Goal: Task Accomplishment & Management: Manage account settings

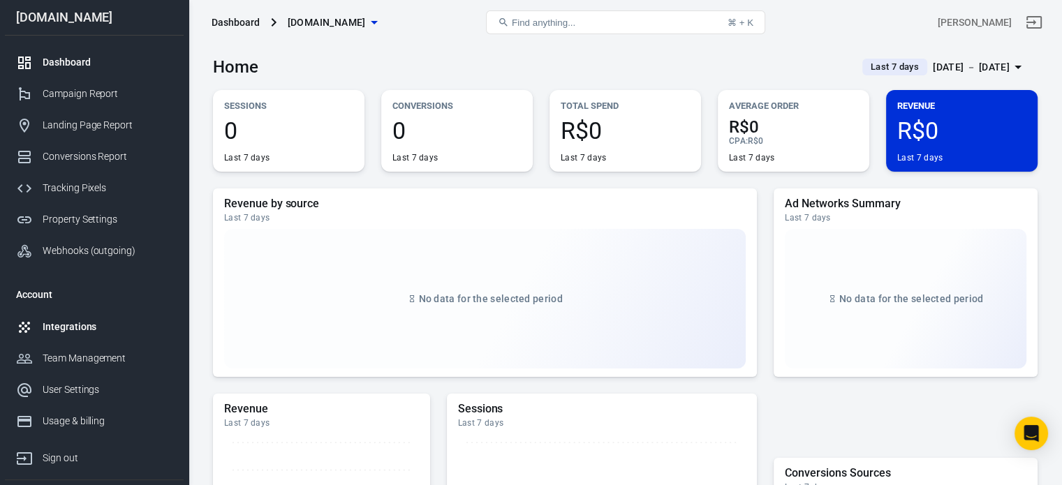
click at [92, 331] on div "Integrations" at bounding box center [108, 327] width 130 height 15
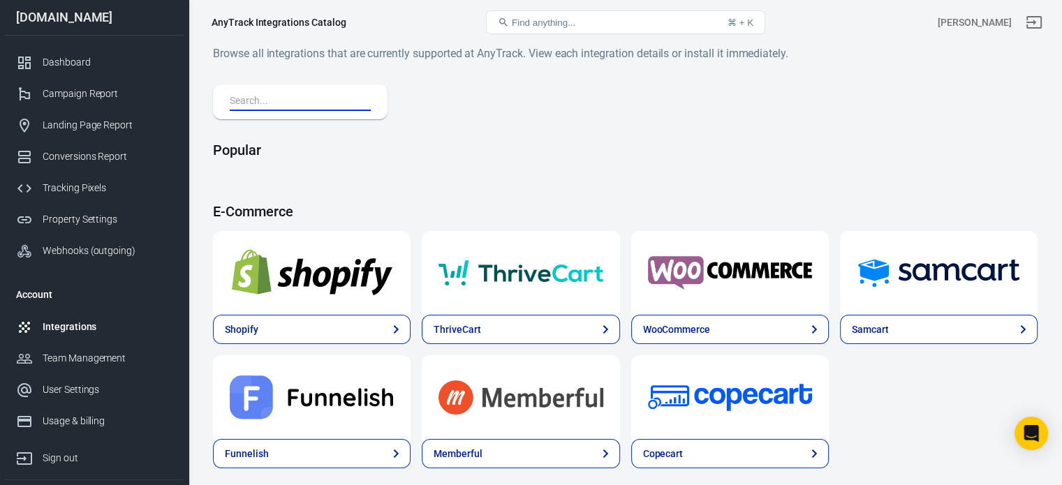
click at [313, 99] on input "text" at bounding box center [298, 102] width 136 height 18
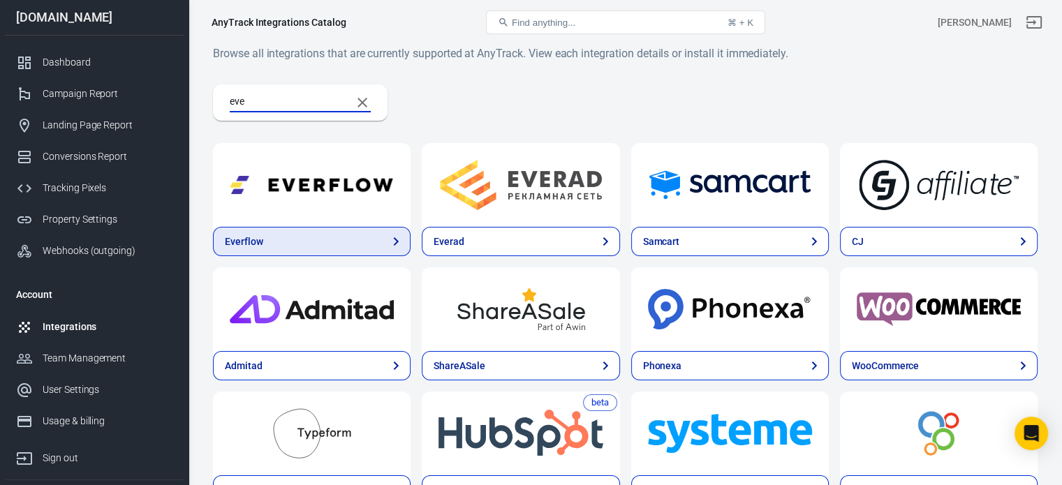
type input "eve"
click at [265, 244] on link "Everflow" at bounding box center [312, 241] width 198 height 29
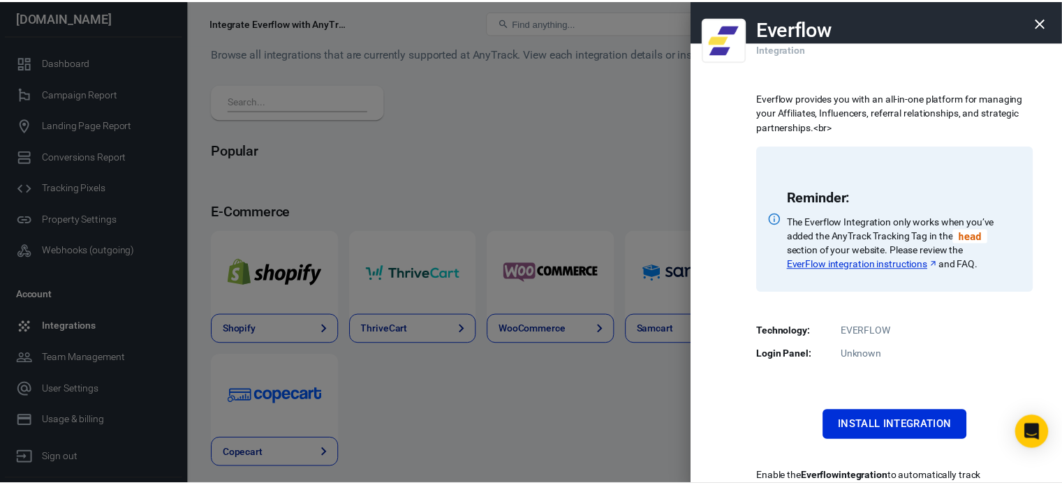
scroll to position [103, 0]
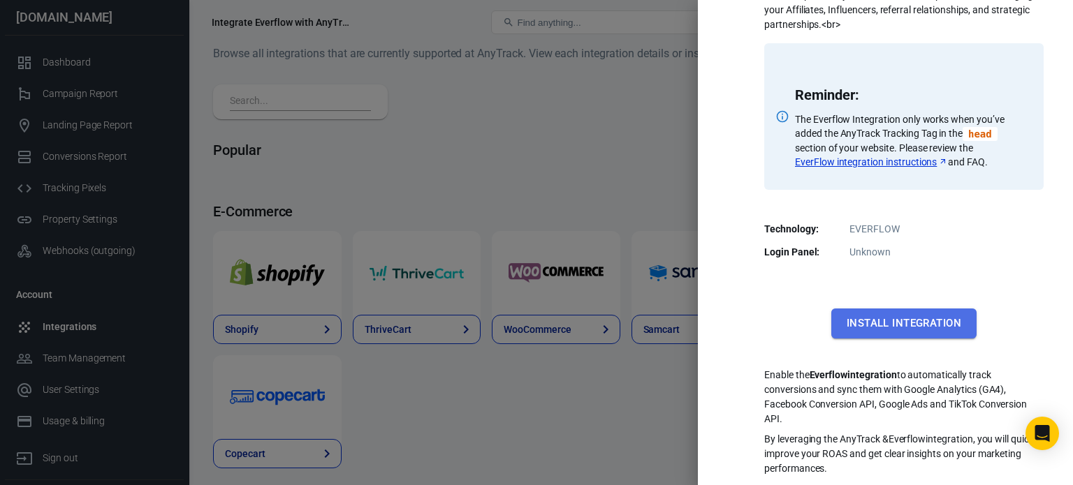
click at [889, 314] on button "Install Integration" at bounding box center [903, 323] width 145 height 29
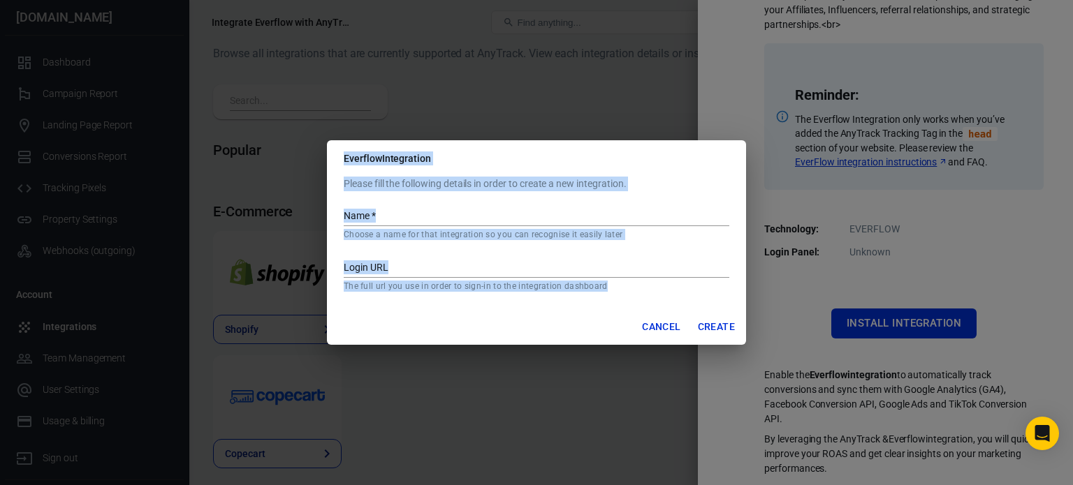
drag, startPoint x: 617, startPoint y: 293, endPoint x: 332, endPoint y: 166, distance: 312.1
click at [332, 166] on div "Everflow Integration Please fill the following details in order to create a new…" at bounding box center [536, 242] width 419 height 205
copy div "Everflow Integration Please fill the following details in order to create a new…"
click at [528, 265] on input "Login URL" at bounding box center [537, 269] width 386 height 18
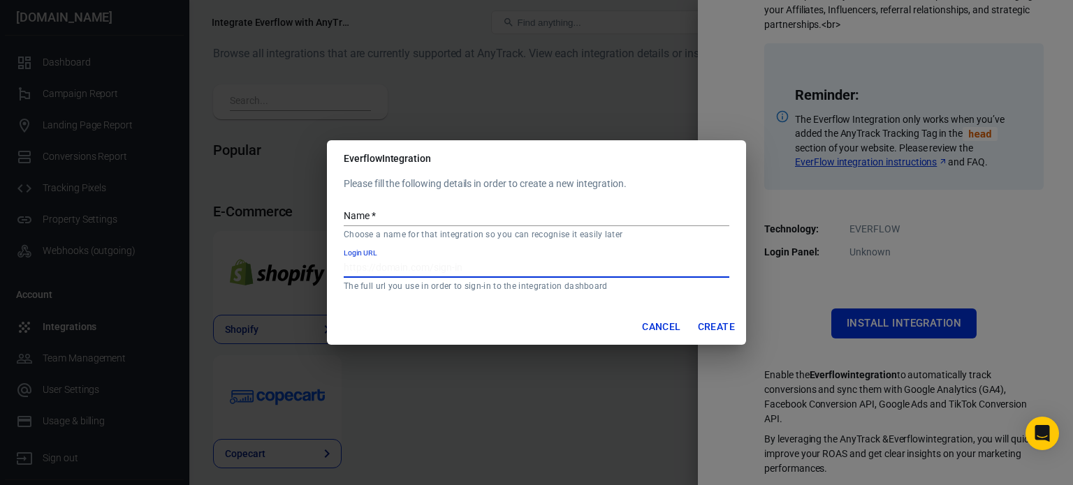
paste input "[URL][DOMAIN_NAME]"
type input "[URL][DOMAIN_NAME]"
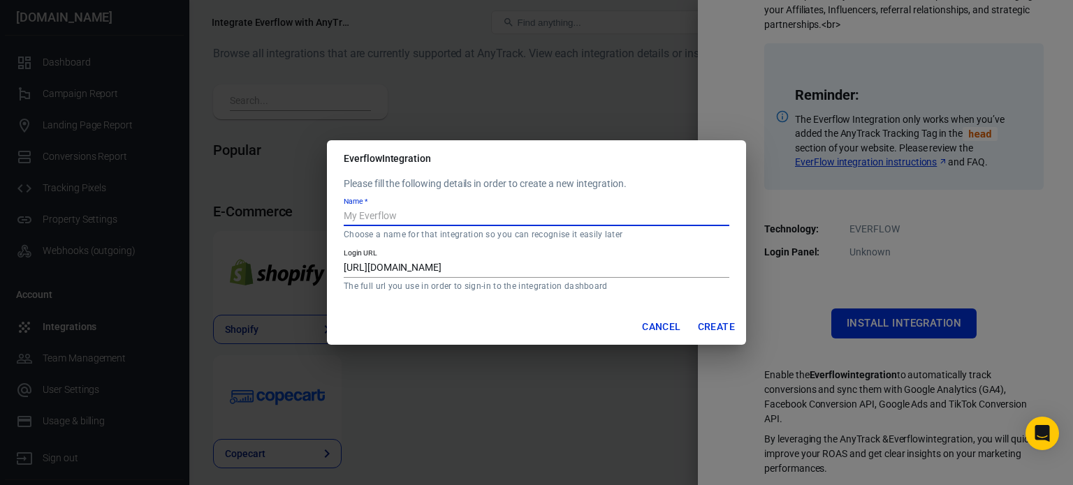
click at [473, 217] on input "Name   *" at bounding box center [537, 217] width 386 height 18
type input "Everflow"
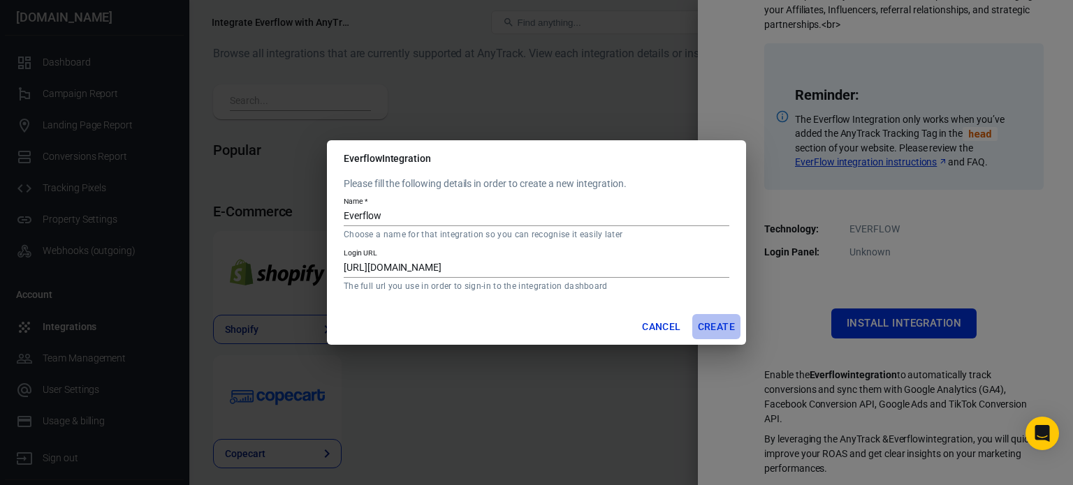
click at [722, 324] on button "Create" at bounding box center [716, 327] width 48 height 26
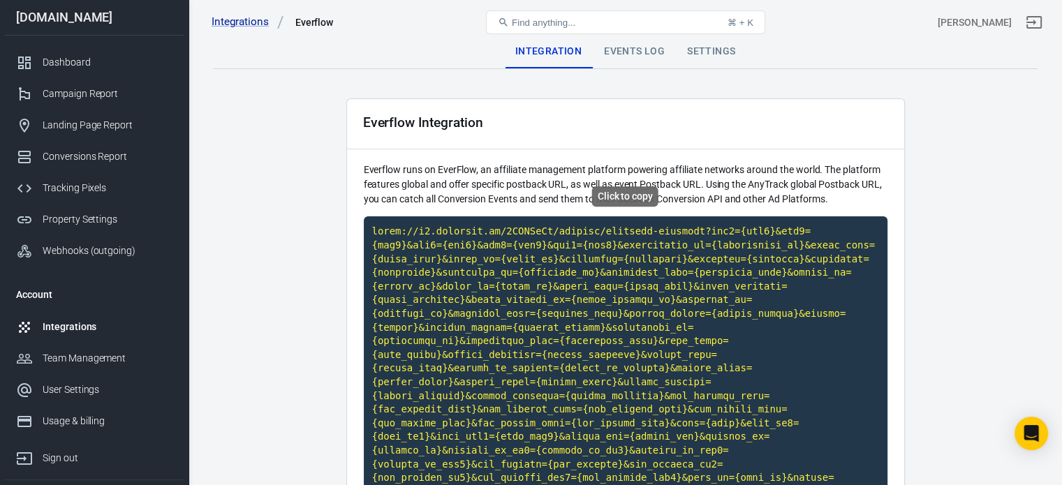
click at [669, 273] on code "Click to copy" at bounding box center [626, 362] width 524 height 291
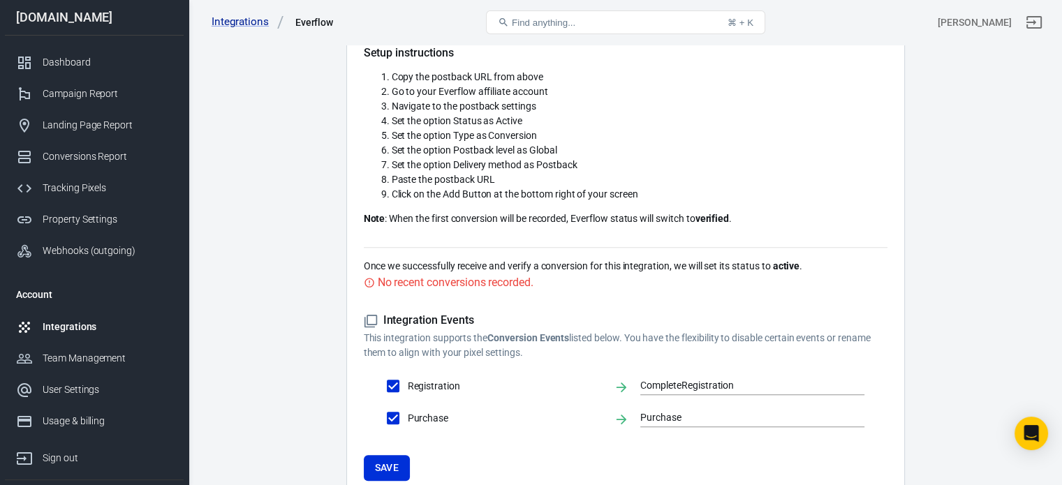
scroll to position [536, 0]
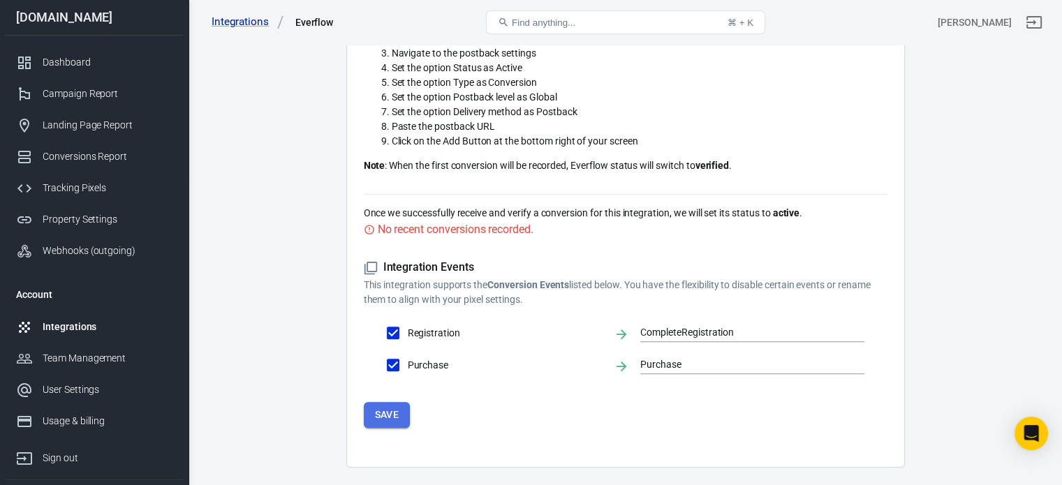
click at [384, 402] on button "Save" at bounding box center [387, 415] width 47 height 26
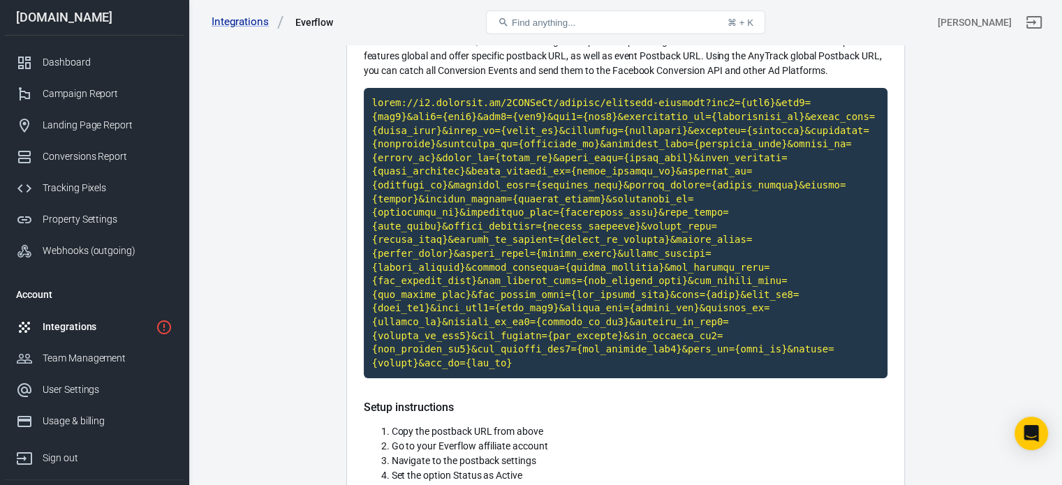
scroll to position [0, 0]
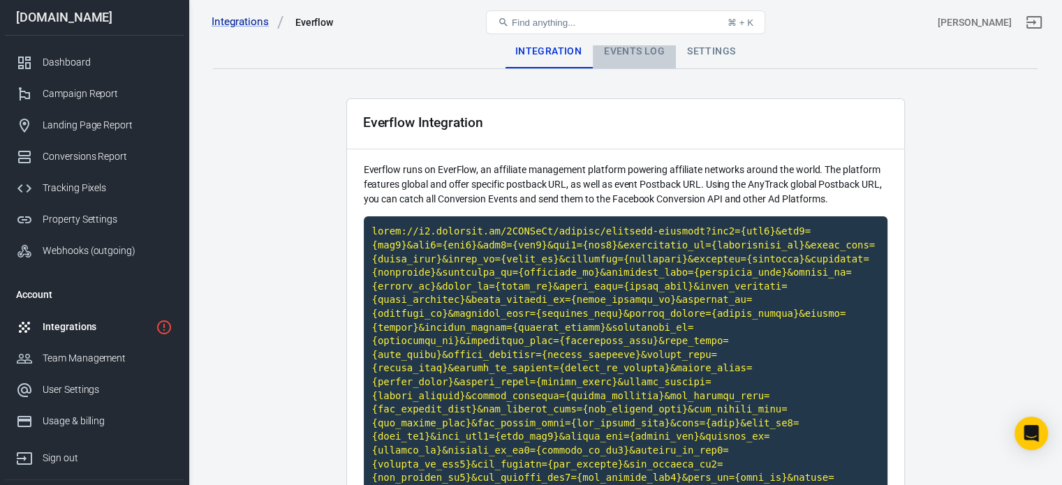
click at [650, 50] on div "Events Log" at bounding box center [634, 52] width 83 height 34
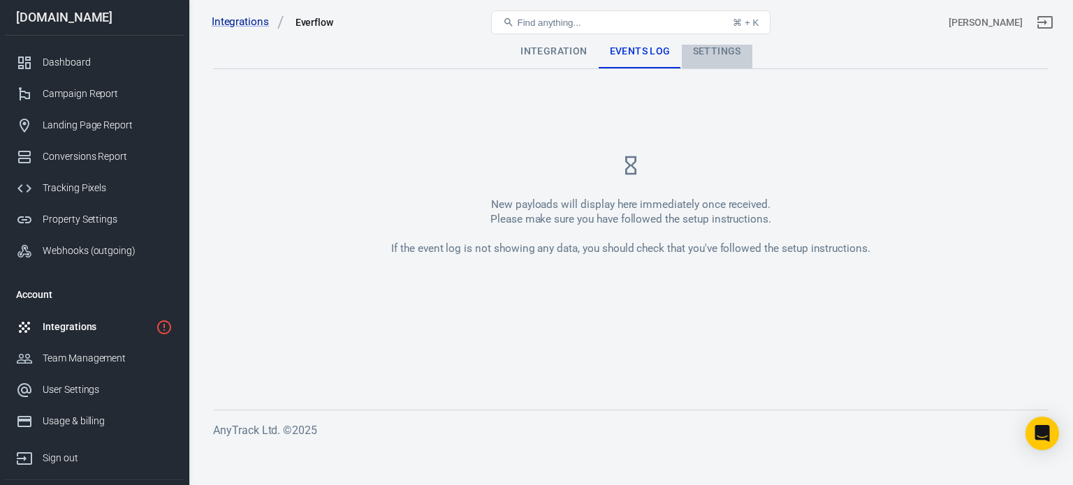
click at [706, 56] on div "Settings" at bounding box center [717, 52] width 71 height 34
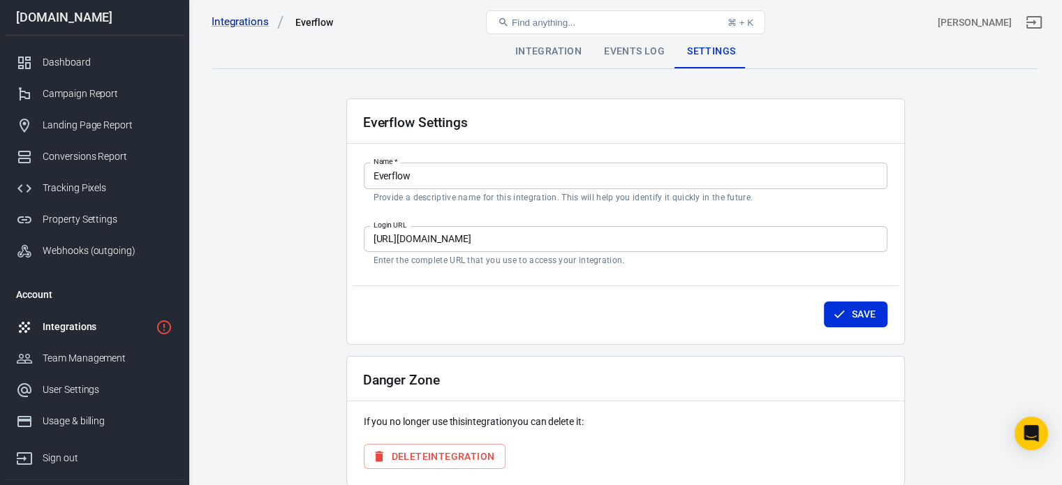
scroll to position [60, 0]
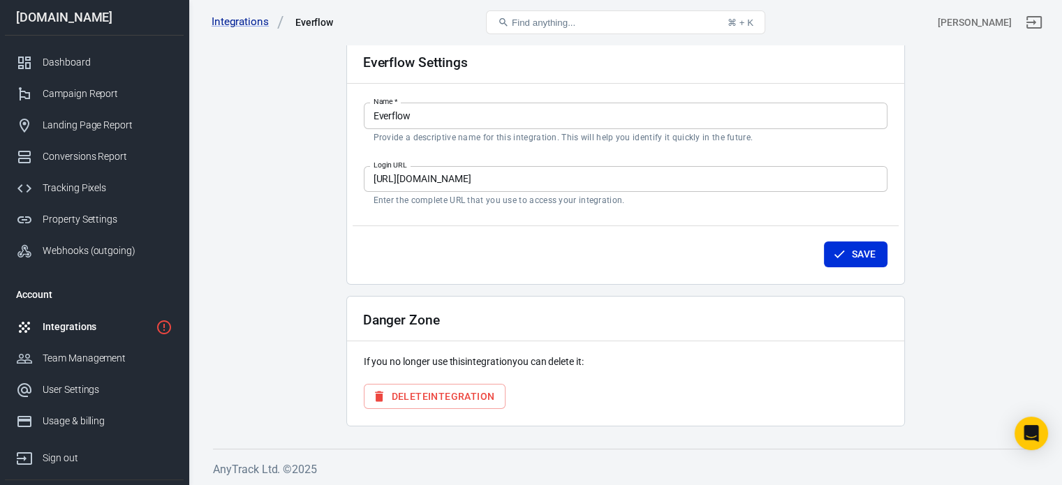
click at [126, 335] on link "Integrations" at bounding box center [94, 327] width 179 height 31
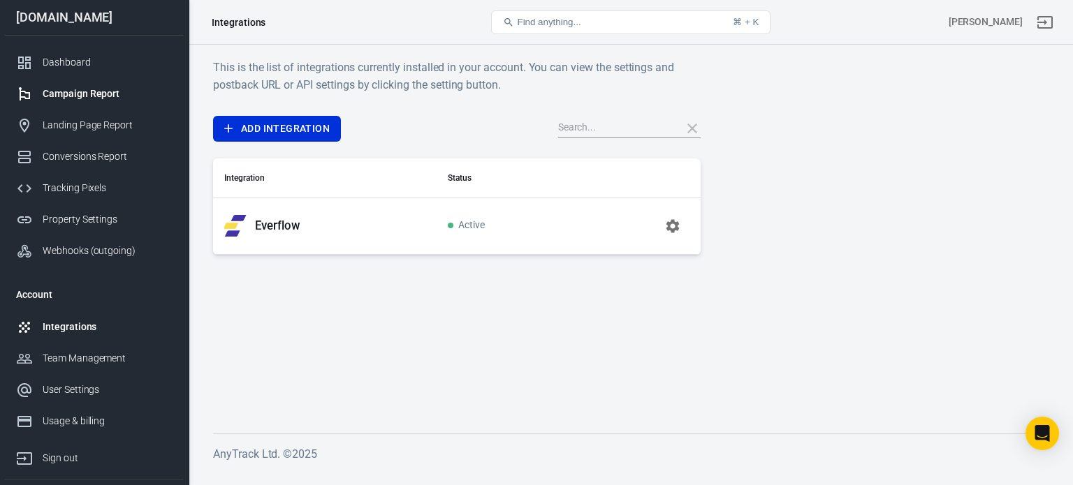
click at [98, 94] on div "Campaign Report" at bounding box center [108, 94] width 130 height 15
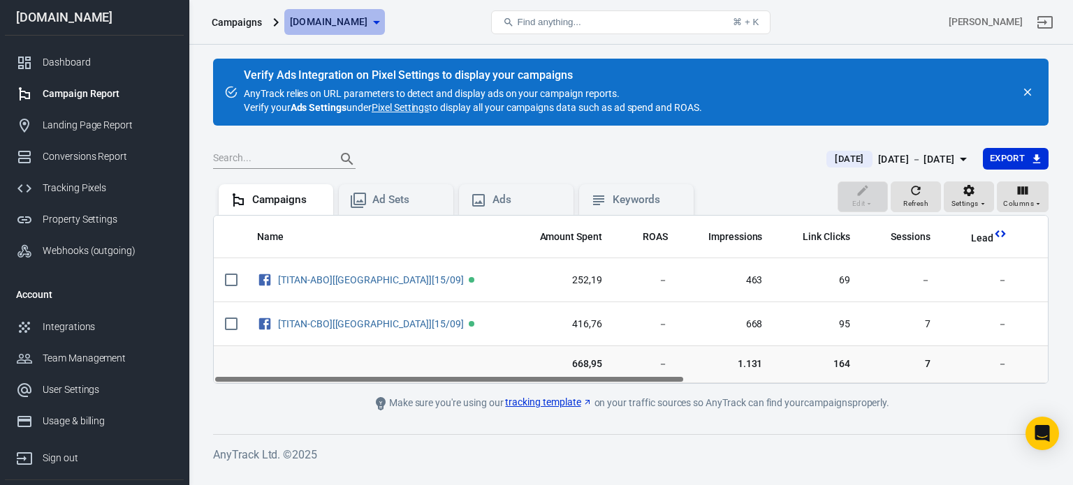
click at [368, 24] on icon "button" at bounding box center [376, 22] width 17 height 17
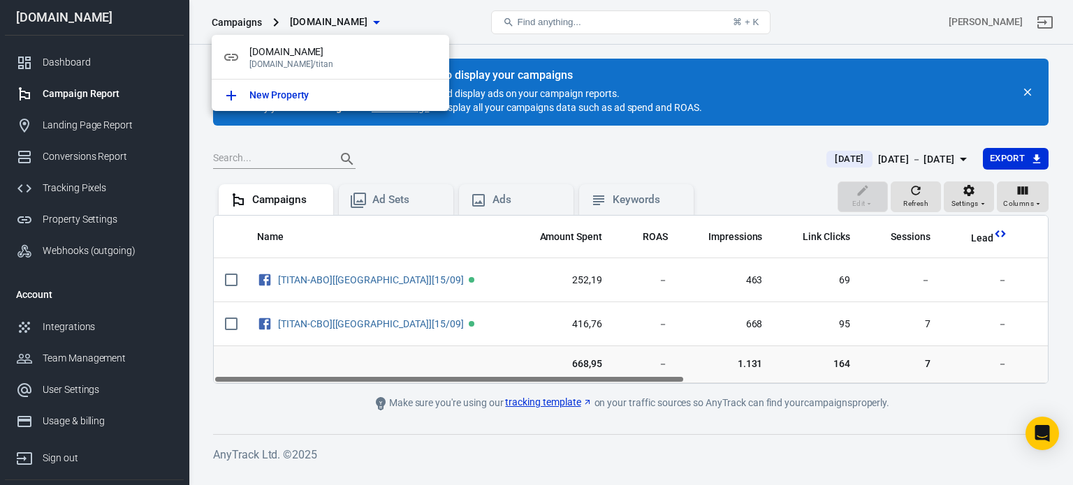
click at [433, 19] on div at bounding box center [536, 242] width 1073 height 485
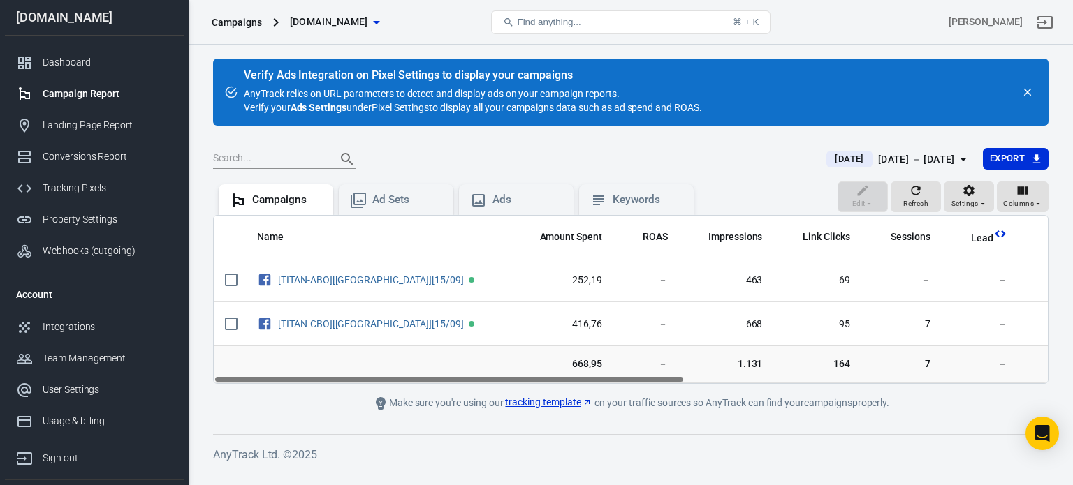
drag, startPoint x: 479, startPoint y: 379, endPoint x: 450, endPoint y: 402, distance: 36.8
click at [450, 402] on main "Verify Ads Integration on Pixel Settings to display your campaigns AnyTrack rel…" at bounding box center [630, 235] width 835 height 353
click at [317, 16] on span "[DOMAIN_NAME]" at bounding box center [329, 21] width 78 height 17
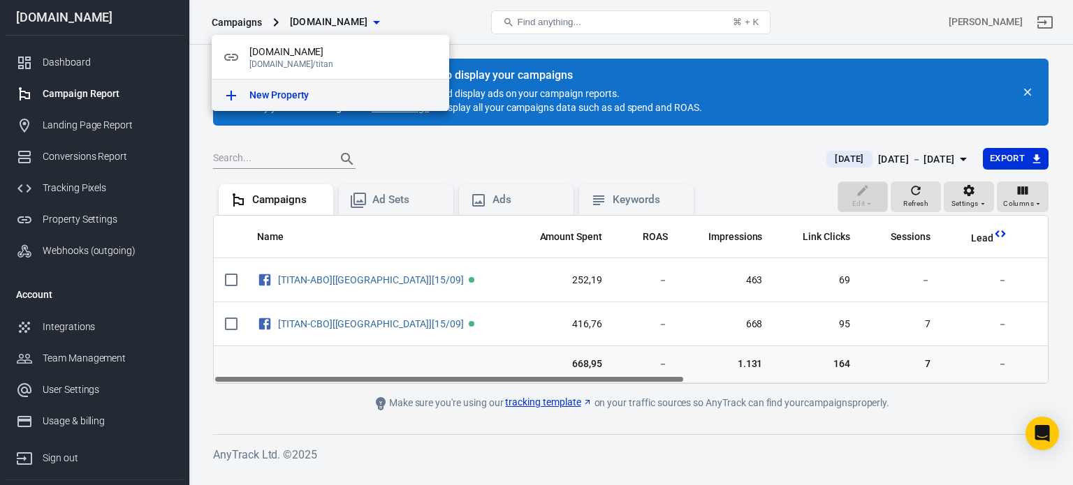
click at [317, 93] on div "New Property" at bounding box center [343, 95] width 189 height 15
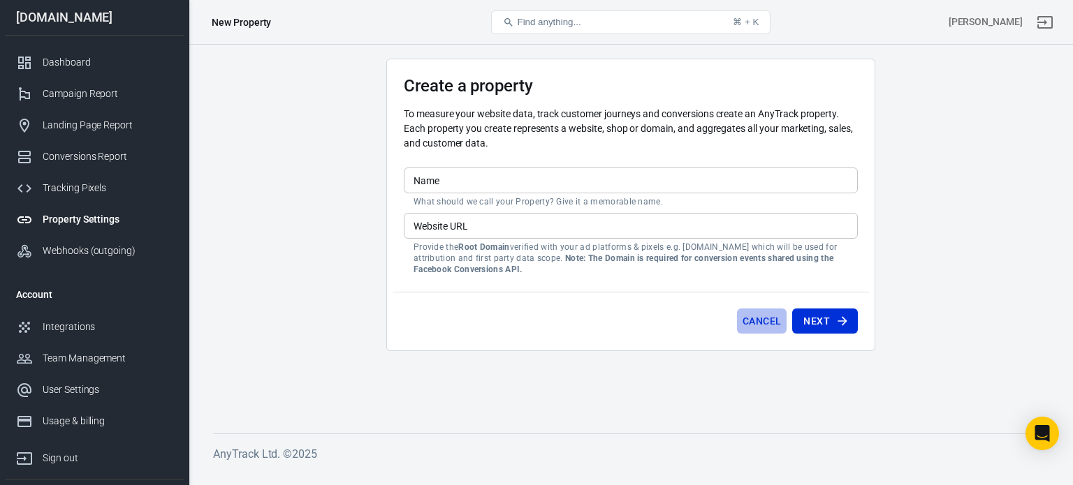
click at [745, 314] on button "Cancel" at bounding box center [762, 322] width 50 height 26
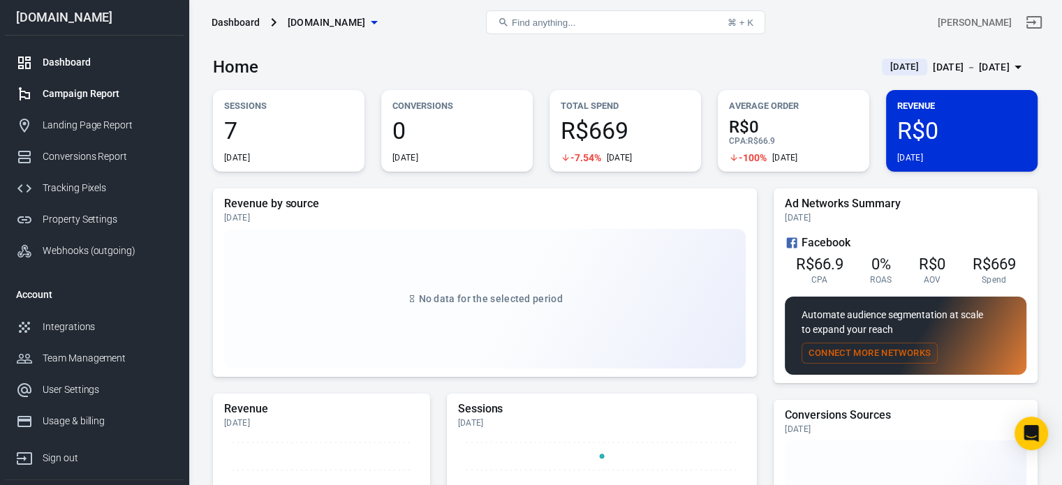
click at [119, 87] on div "Campaign Report" at bounding box center [108, 94] width 130 height 15
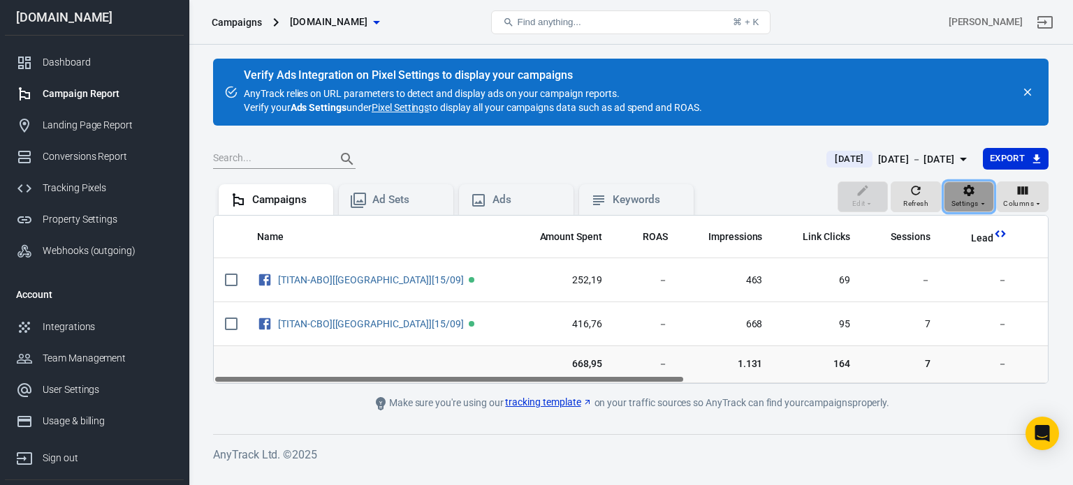
click at [963, 189] on icon "button" at bounding box center [969, 191] width 14 height 14
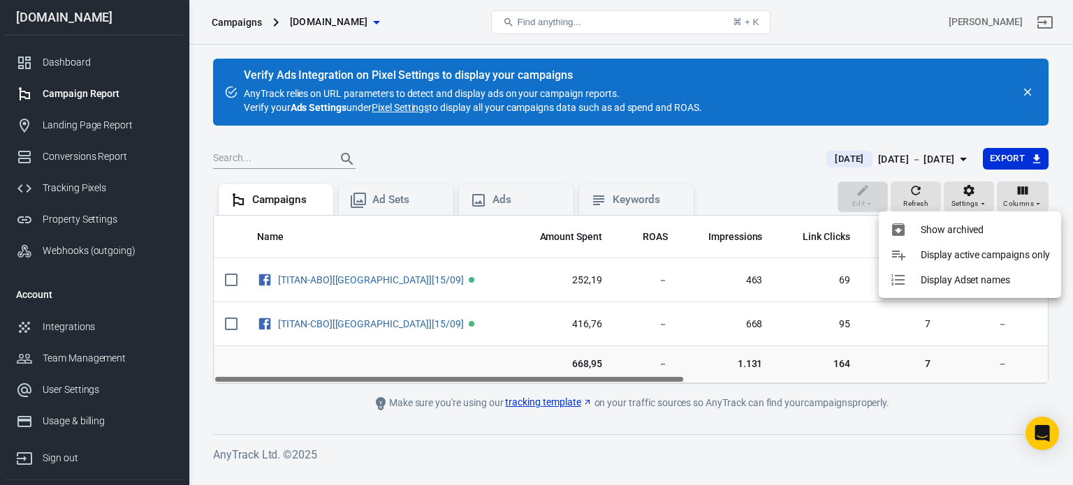
click at [736, 163] on div at bounding box center [536, 242] width 1073 height 485
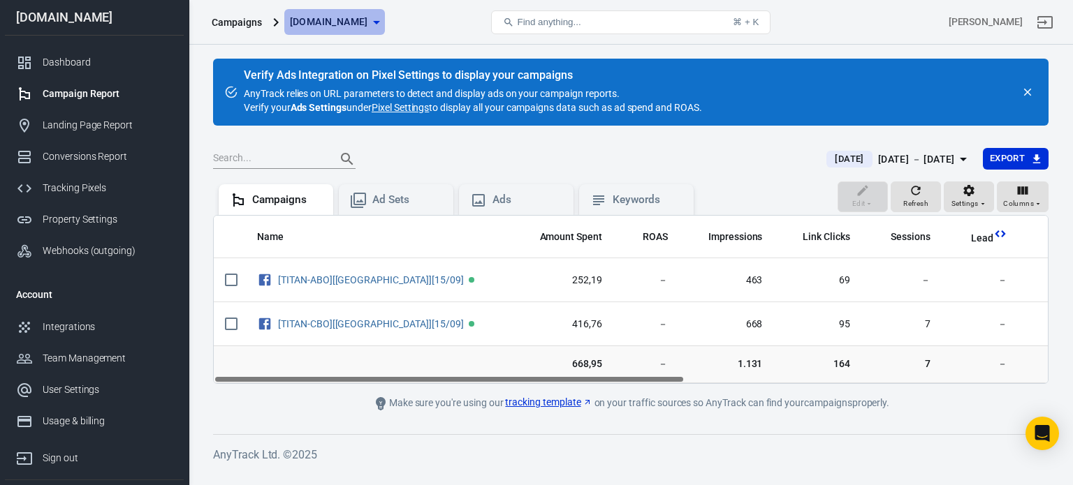
click at [352, 24] on span "[DOMAIN_NAME]" at bounding box center [329, 21] width 78 height 17
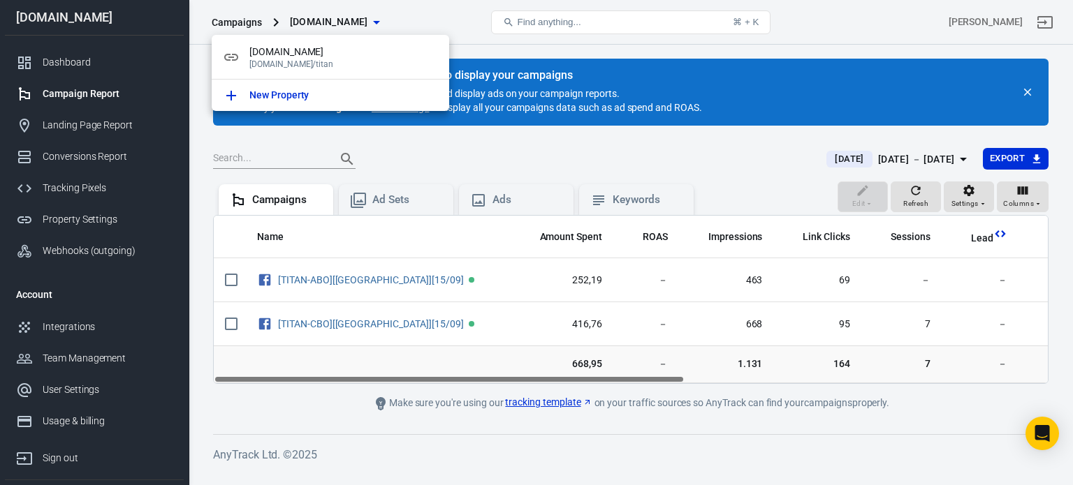
click at [428, 13] on div at bounding box center [536, 242] width 1073 height 485
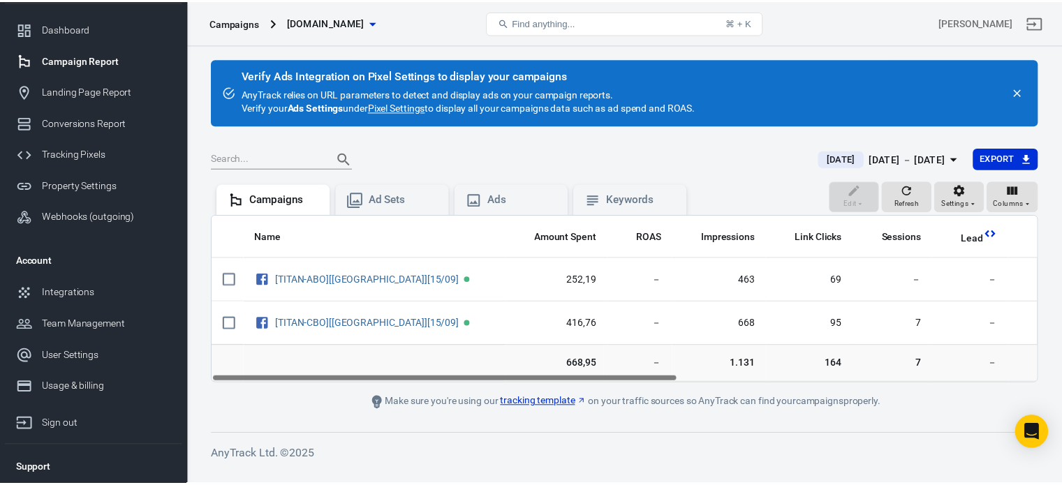
scroll to position [65, 0]
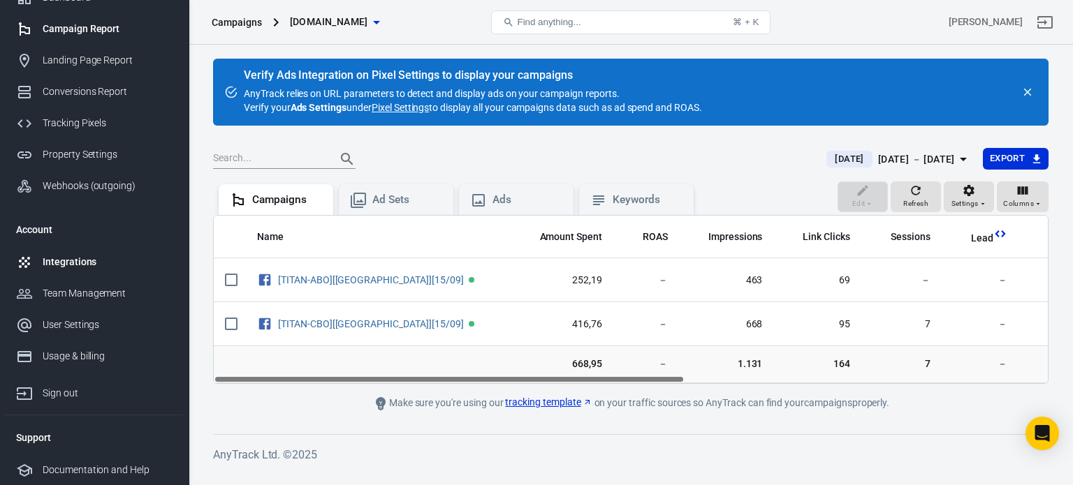
click at [86, 259] on div "Integrations" at bounding box center [108, 262] width 130 height 15
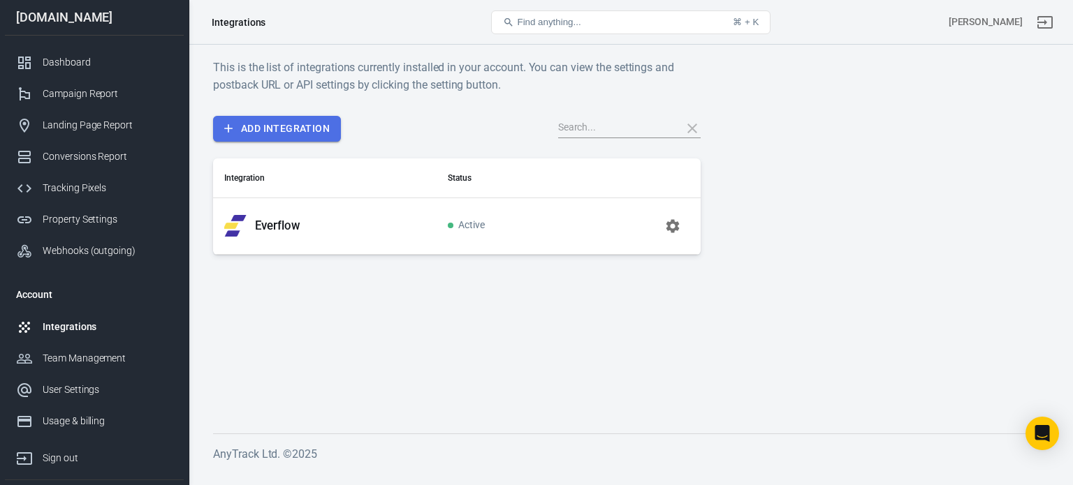
click at [297, 136] on link "Add Integration" at bounding box center [277, 129] width 128 height 26
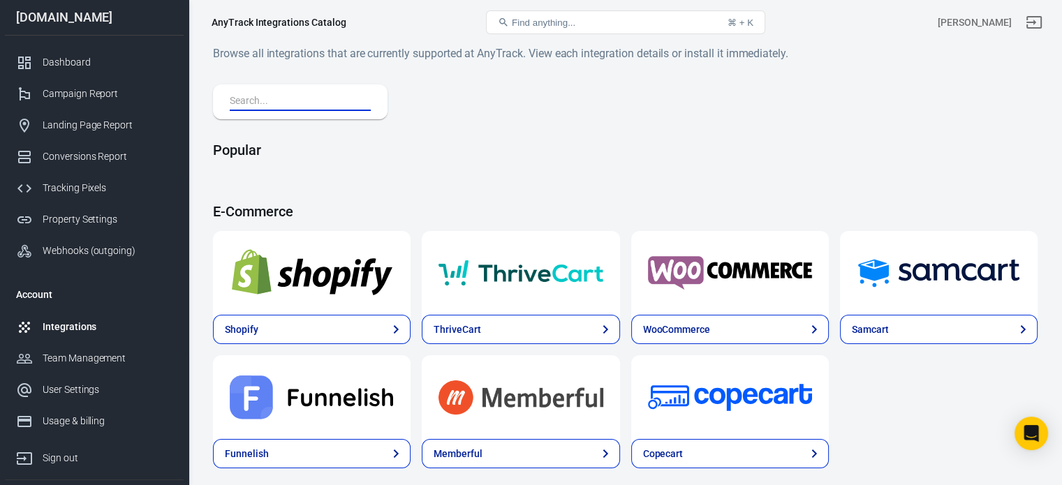
click at [302, 104] on input "text" at bounding box center [298, 102] width 136 height 18
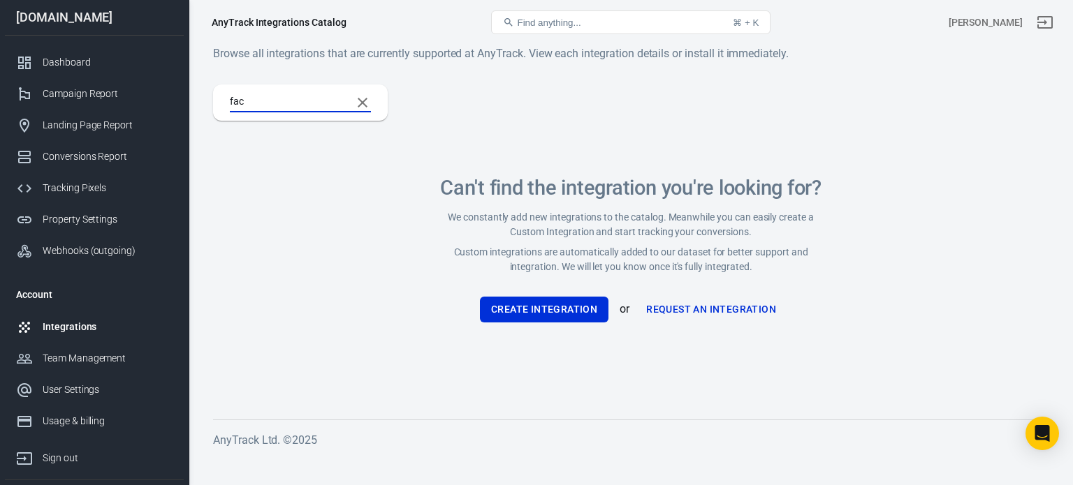
type input "face"
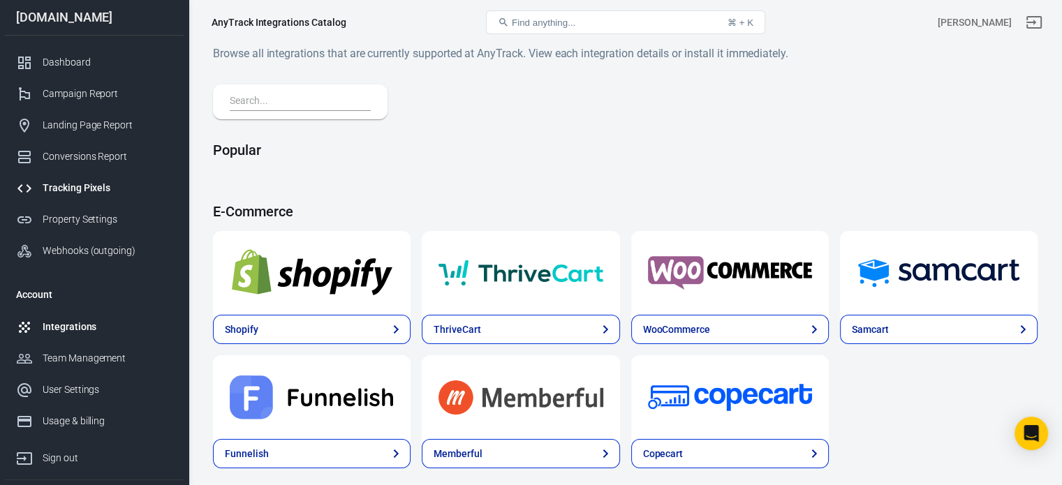
click at [90, 183] on div "Tracking Pixels" at bounding box center [108, 188] width 130 height 15
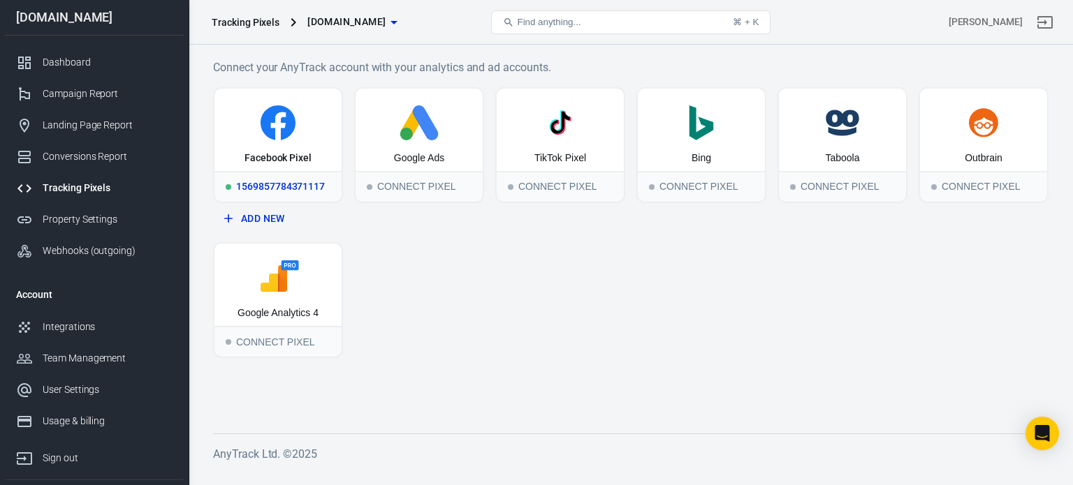
click at [302, 153] on div "Facebook Pixel" at bounding box center [277, 159] width 67 height 14
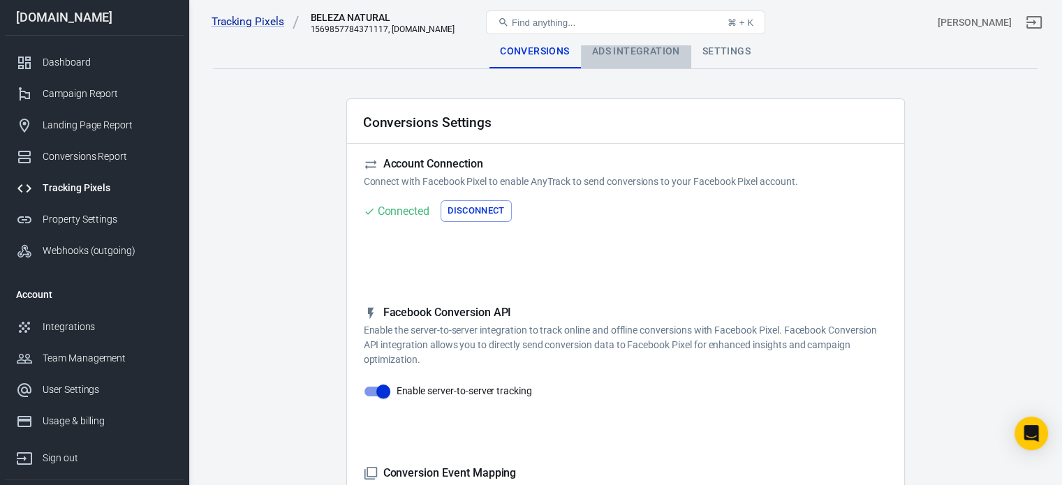
click at [630, 47] on div "Ads Integration" at bounding box center [636, 52] width 110 height 34
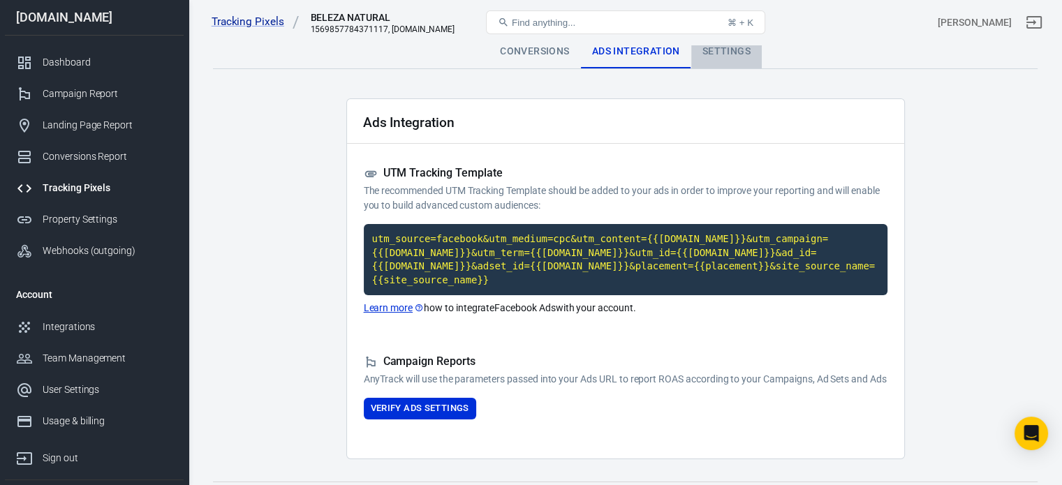
click at [710, 52] on div "Settings" at bounding box center [727, 52] width 71 height 34
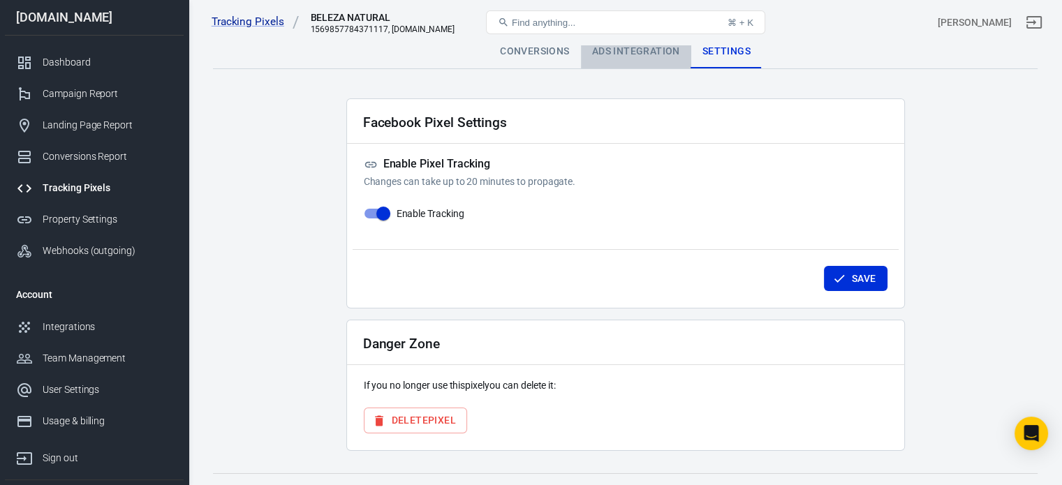
click at [662, 52] on div "Ads Integration" at bounding box center [636, 52] width 110 height 34
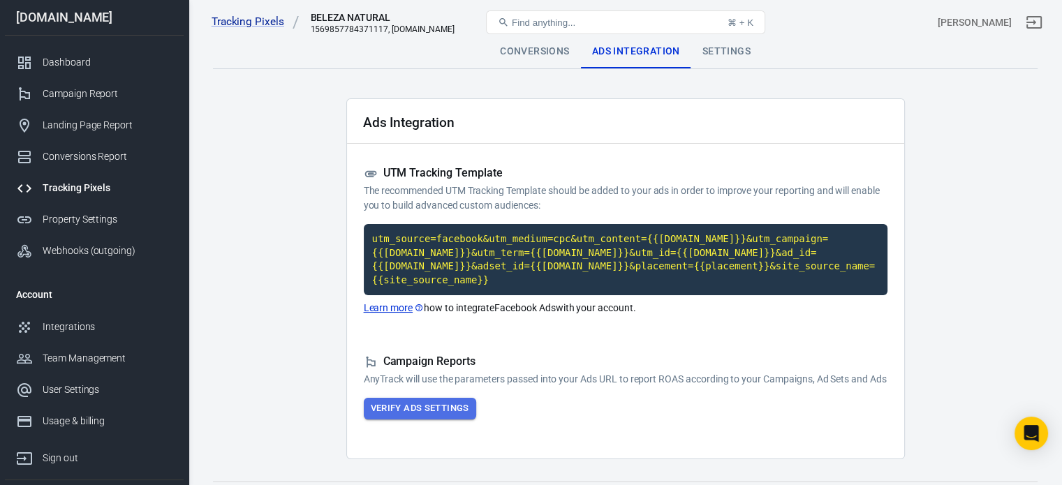
click at [432, 418] on button "Verify Ads Settings" at bounding box center [420, 409] width 112 height 22
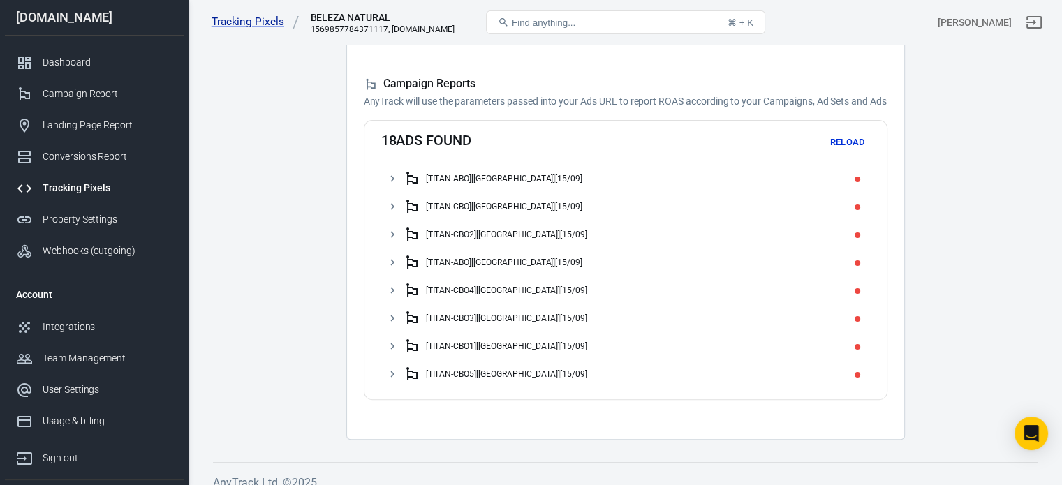
scroll to position [293, 0]
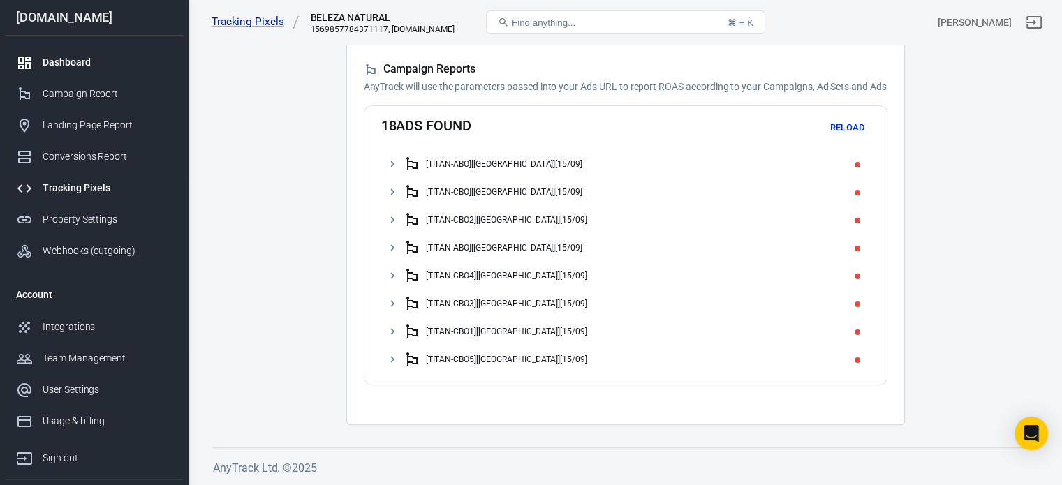
click at [90, 63] on div "Dashboard" at bounding box center [108, 62] width 130 height 15
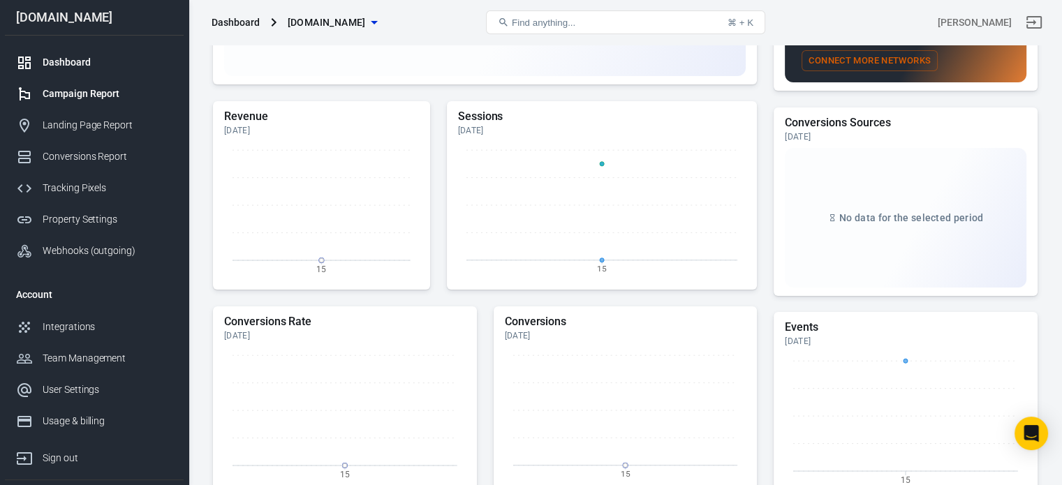
click at [105, 95] on div "Campaign Report" at bounding box center [108, 94] width 130 height 15
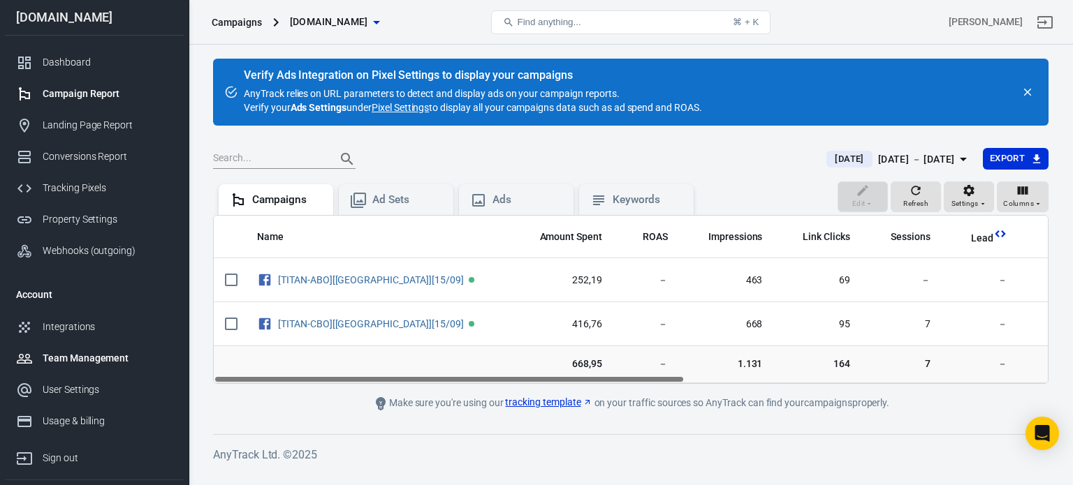
click at [134, 353] on div "Team Management" at bounding box center [108, 358] width 130 height 15
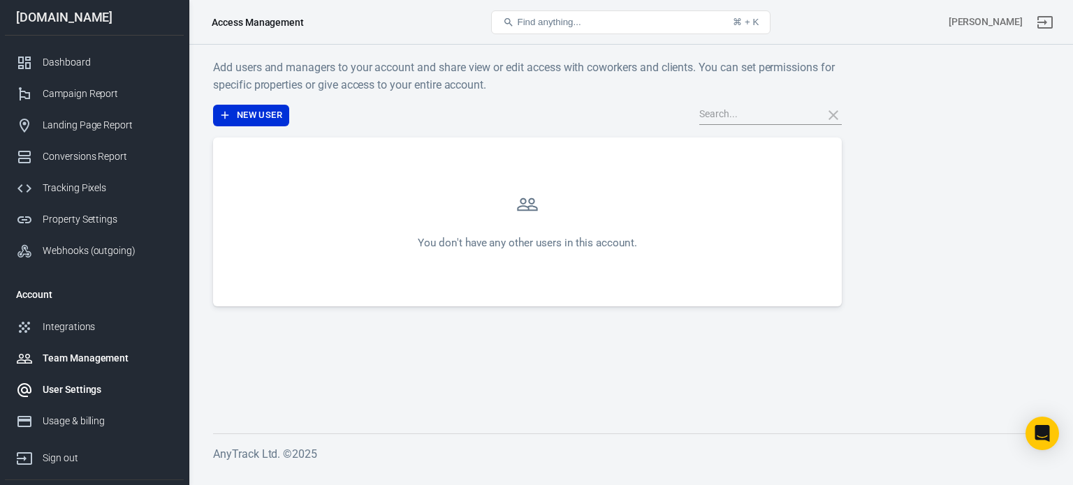
click at [128, 391] on div "User Settings" at bounding box center [108, 390] width 130 height 15
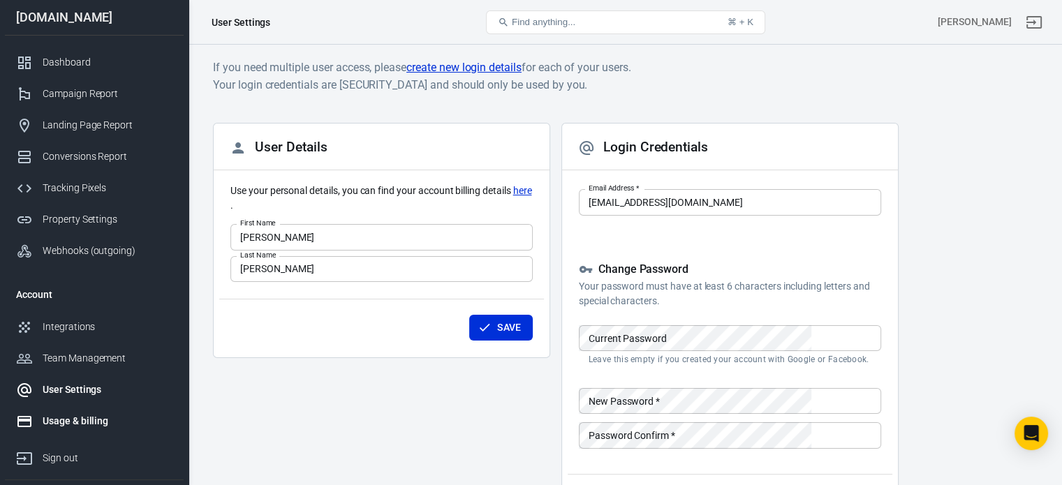
click at [105, 418] on div "Usage & billing" at bounding box center [108, 421] width 130 height 15
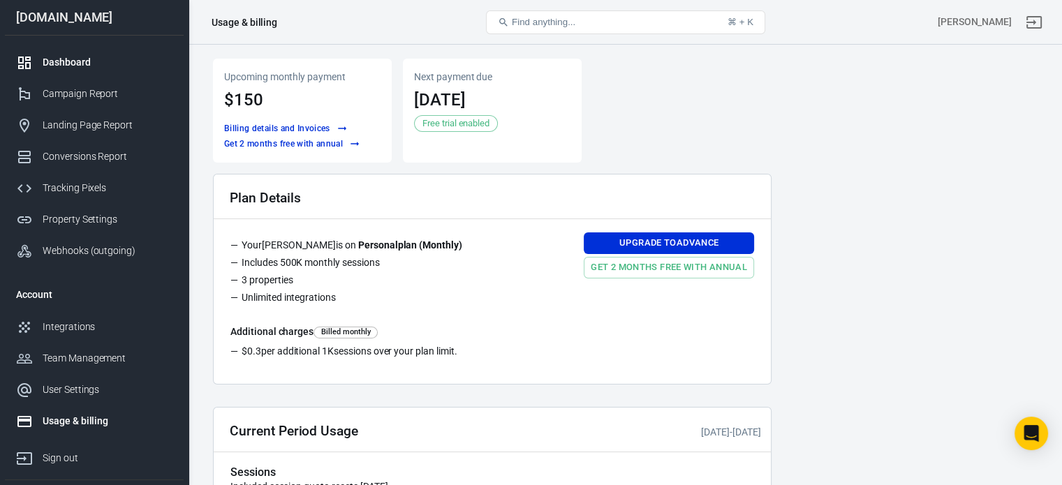
click at [77, 61] on div "Dashboard" at bounding box center [108, 62] width 130 height 15
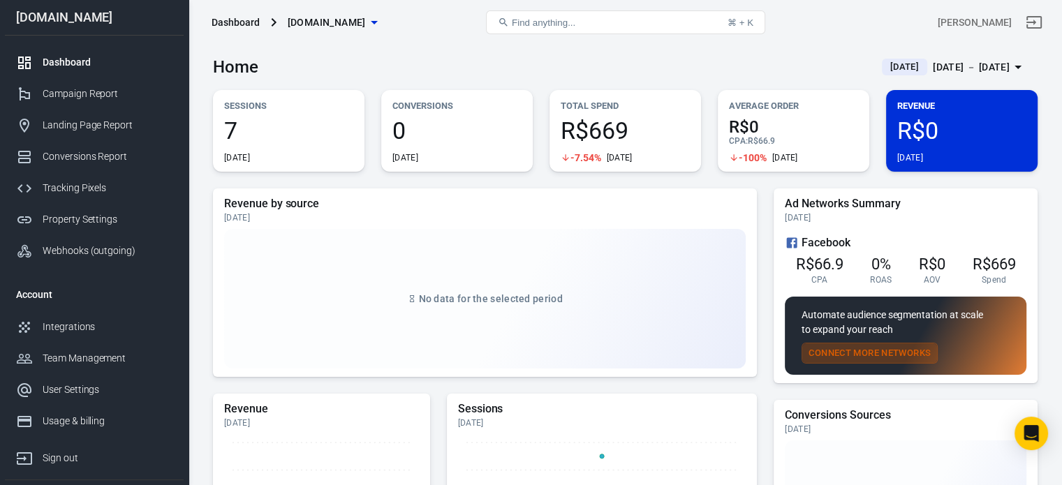
click at [900, 350] on button "Connect More Networks" at bounding box center [870, 354] width 136 height 22
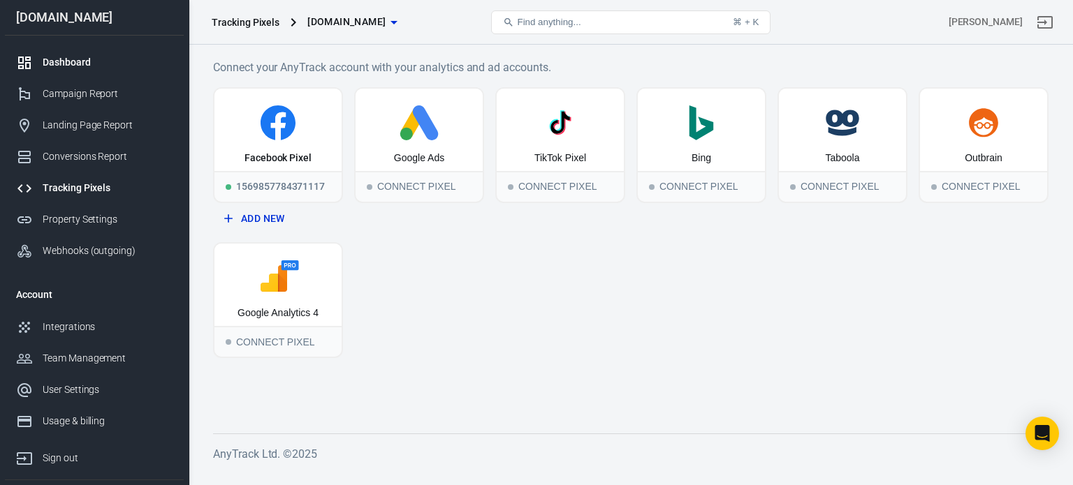
click at [70, 71] on link "Dashboard" at bounding box center [94, 62] width 179 height 31
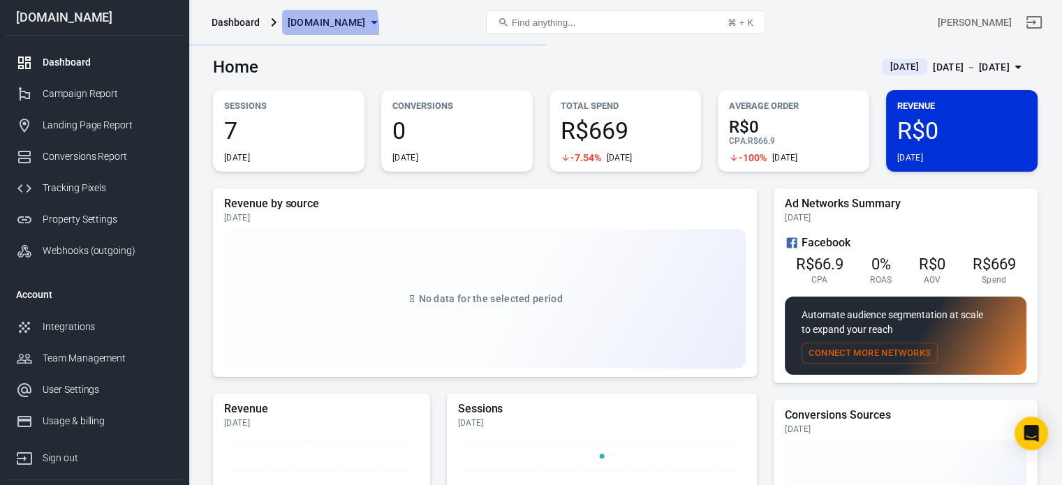
click at [302, 29] on span "[DOMAIN_NAME]" at bounding box center [327, 22] width 78 height 17
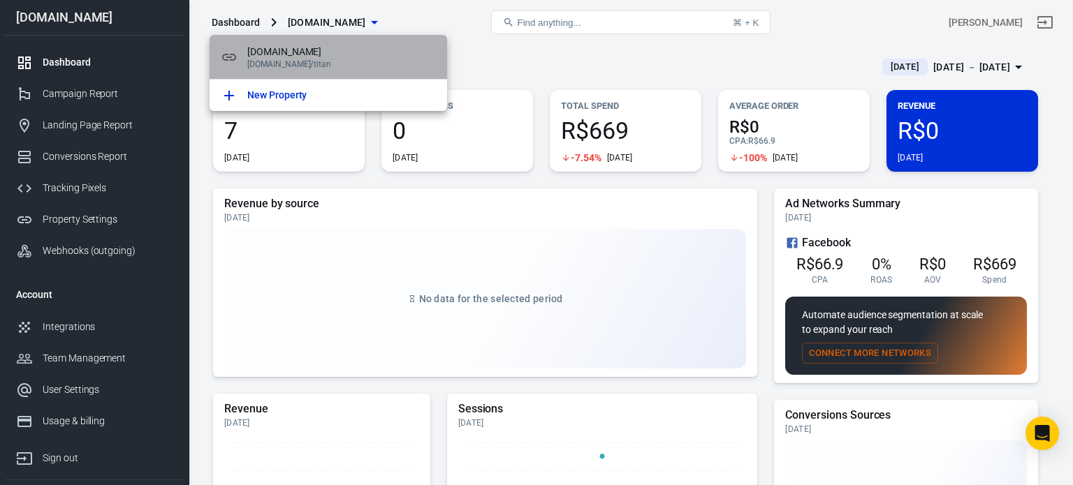
click at [293, 44] on div "bdcnews.site bdcnews.site/titan" at bounding box center [329, 57] width 238 height 45
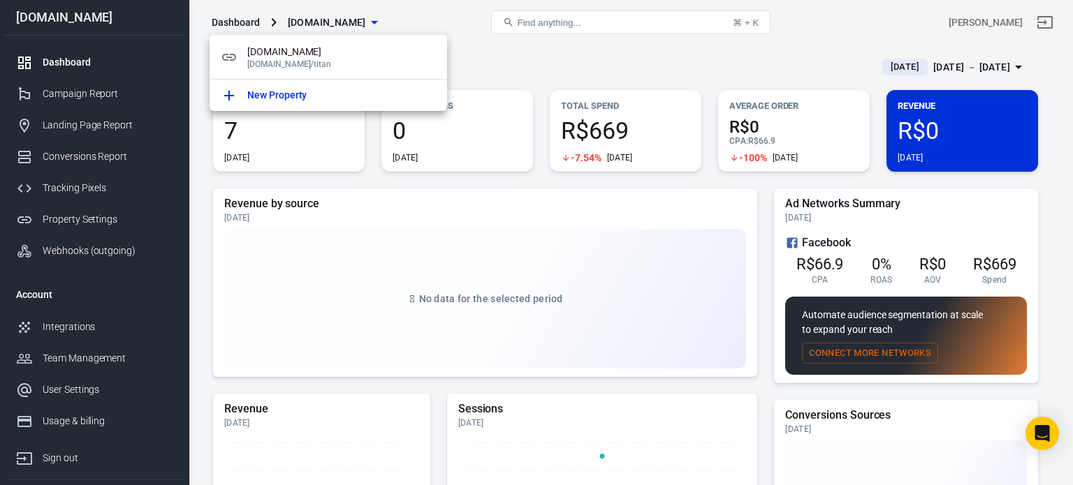
click at [233, 24] on div at bounding box center [536, 242] width 1073 height 485
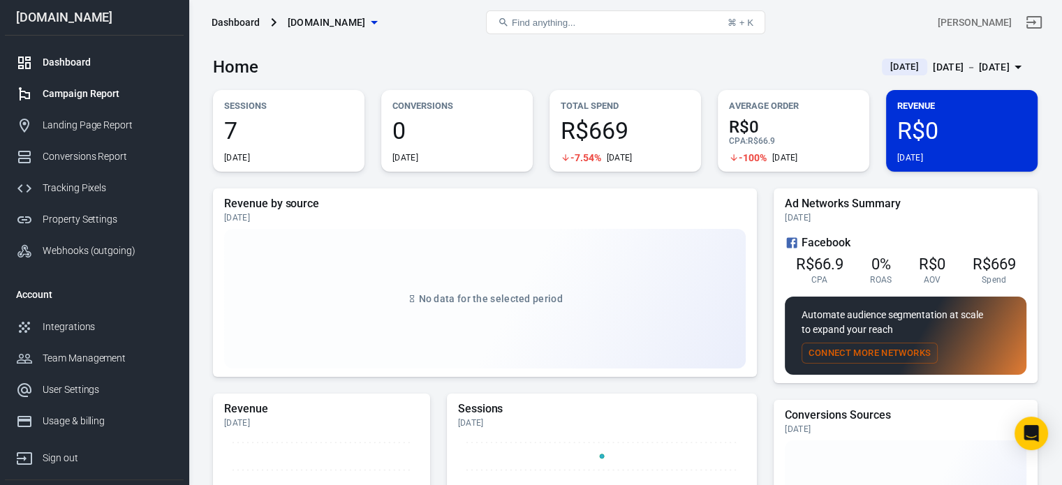
click at [110, 92] on div "Campaign Report" at bounding box center [108, 94] width 130 height 15
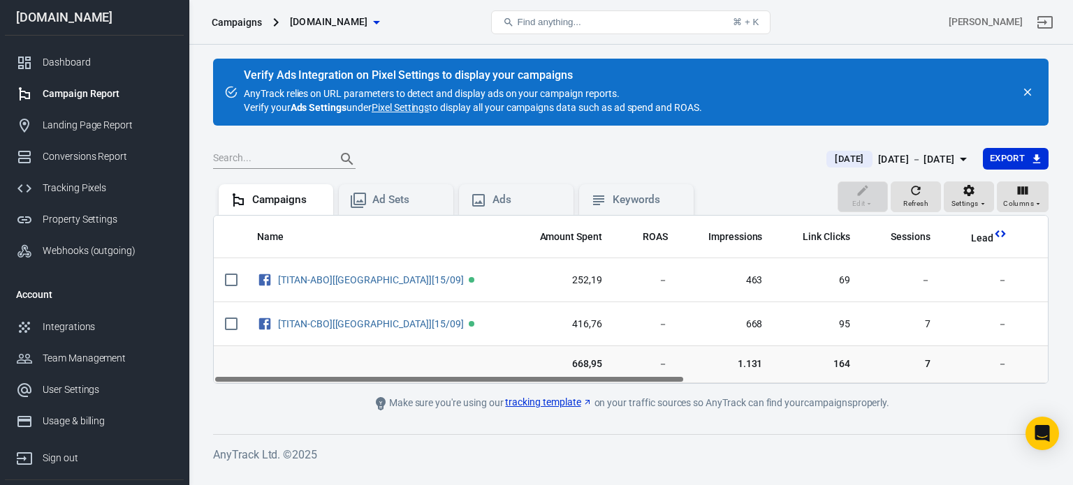
click at [416, 107] on link "Pixel Settings" at bounding box center [400, 108] width 57 height 14
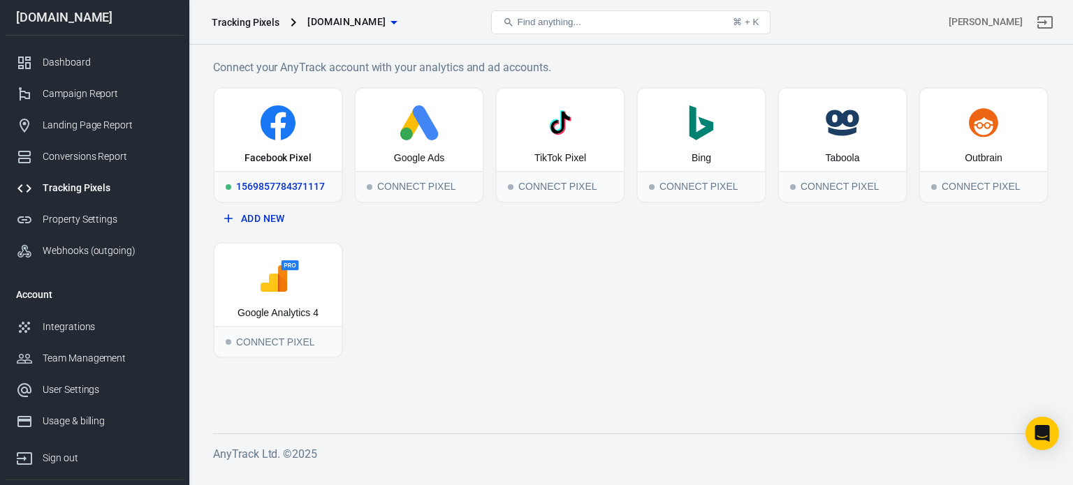
click at [283, 159] on div "Facebook Pixel" at bounding box center [277, 159] width 67 height 14
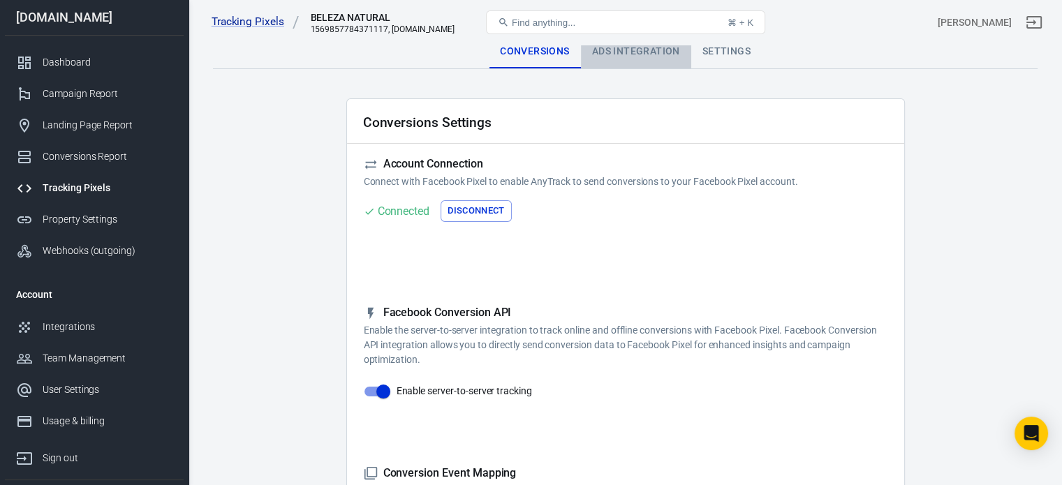
click at [633, 50] on div "Ads Integration" at bounding box center [636, 52] width 110 height 34
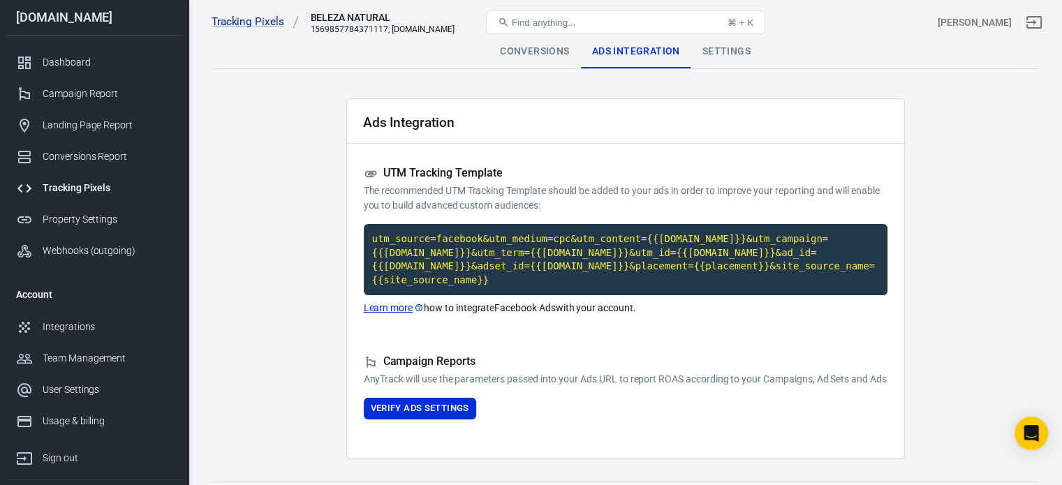
click at [724, 56] on div "Settings" at bounding box center [727, 52] width 71 height 34
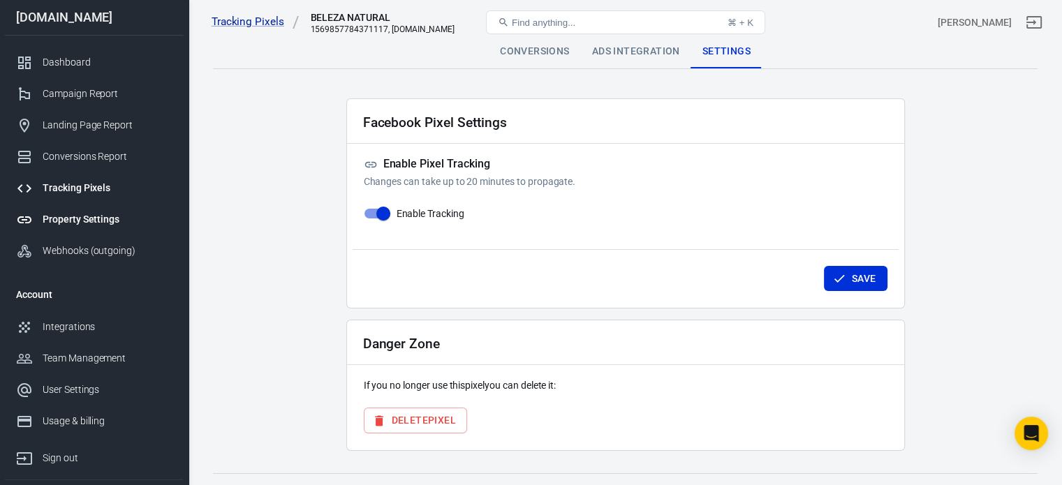
click at [103, 211] on link "Property Settings" at bounding box center [94, 219] width 179 height 31
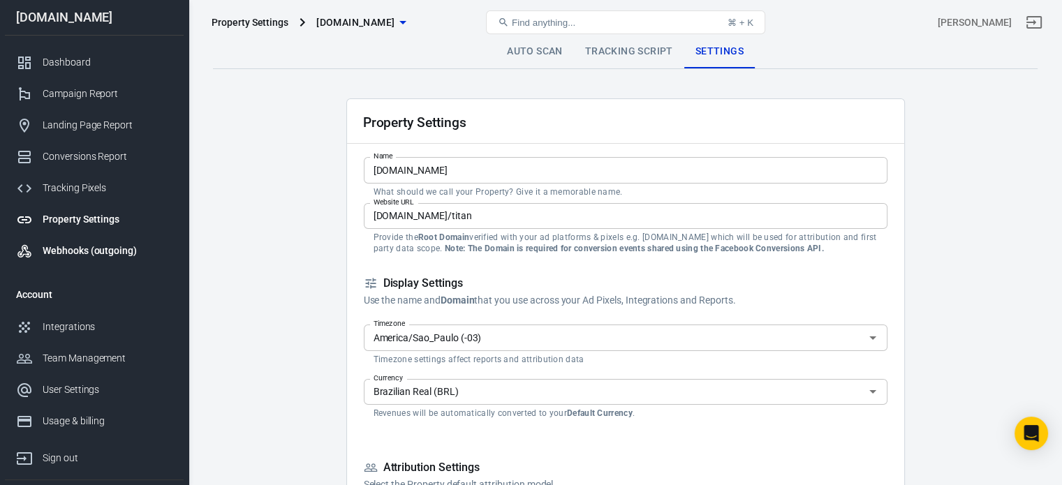
click at [107, 244] on div "Webhooks (outgoing)" at bounding box center [108, 251] width 130 height 15
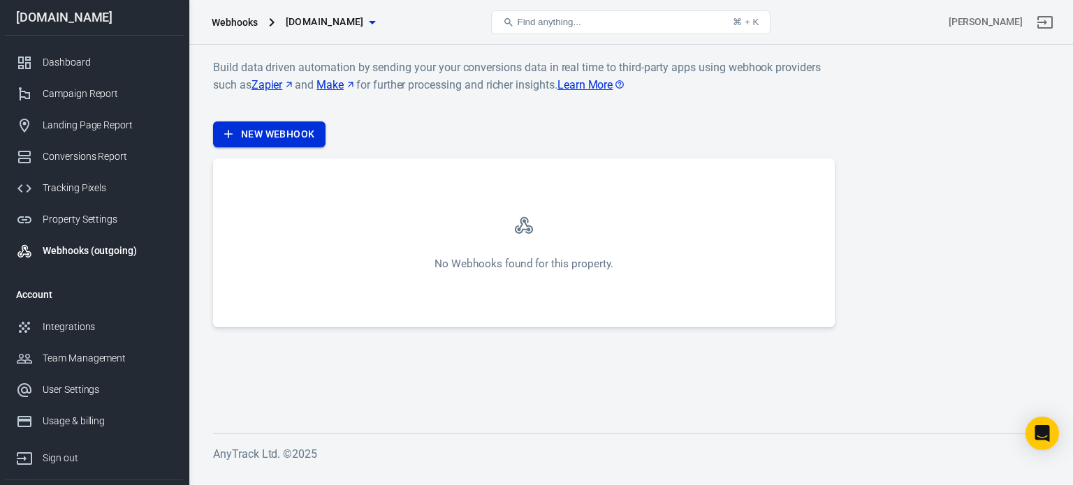
click at [302, 136] on link "New Webhook" at bounding box center [269, 135] width 112 height 26
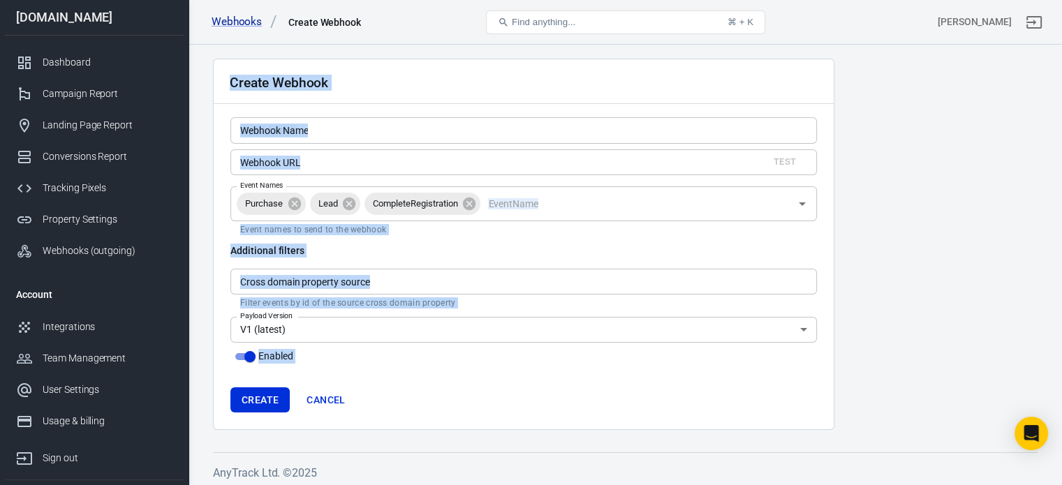
drag, startPoint x: 423, startPoint y: 413, endPoint x: 222, endPoint y: 93, distance: 377.6
click at [222, 93] on div "Create Webhook Webhook Name Webhook Name Webhook URL Test Webhook URL Event Nam…" at bounding box center [524, 245] width 622 height 372
copy div "Create Webhook Webhook Name Webhook Name Webhook URL Test Webhook URL Event Nam…"
click at [905, 276] on main "Create Webhook Webhook Name Webhook Name Webhook URL Test Webhook URL Event Nam…" at bounding box center [625, 245] width 825 height 372
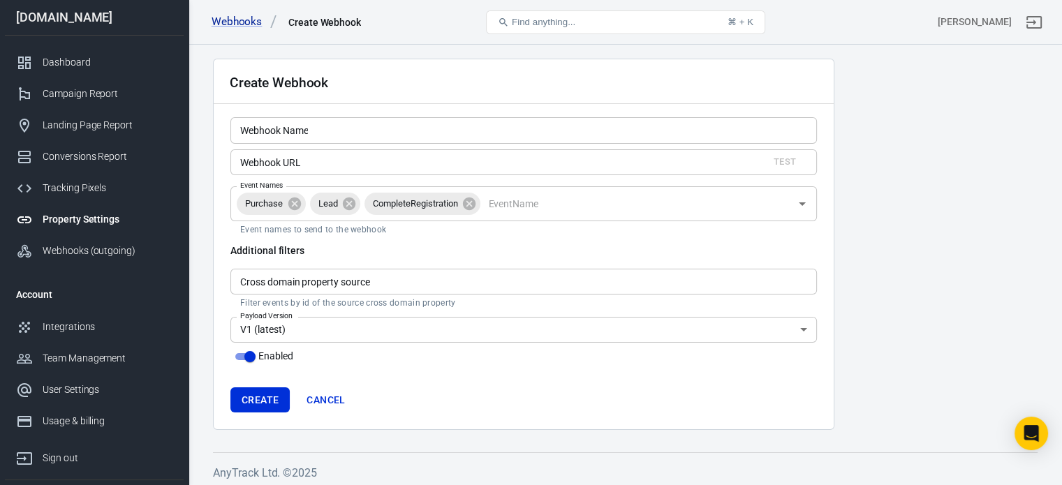
click at [119, 214] on div "Property Settings" at bounding box center [108, 219] width 130 height 15
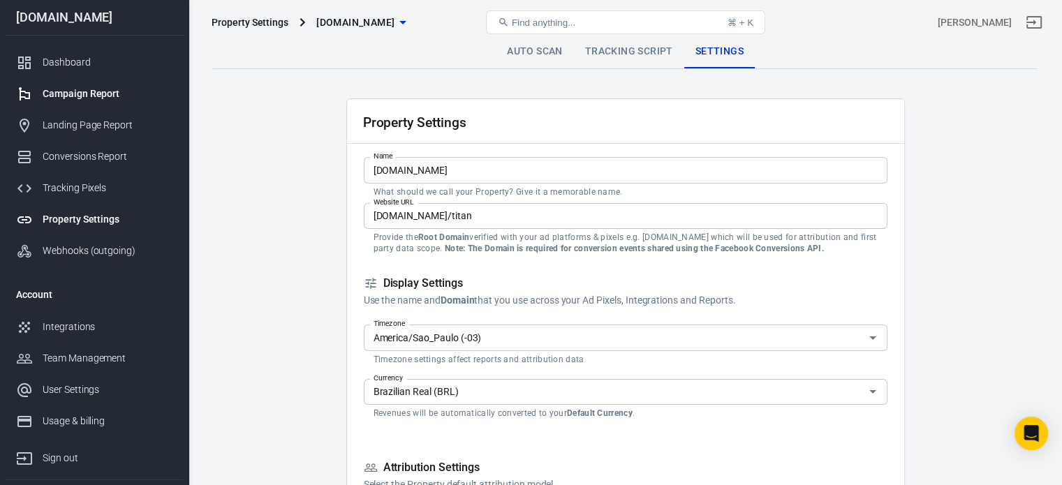
click at [99, 89] on div "Campaign Report" at bounding box center [108, 94] width 130 height 15
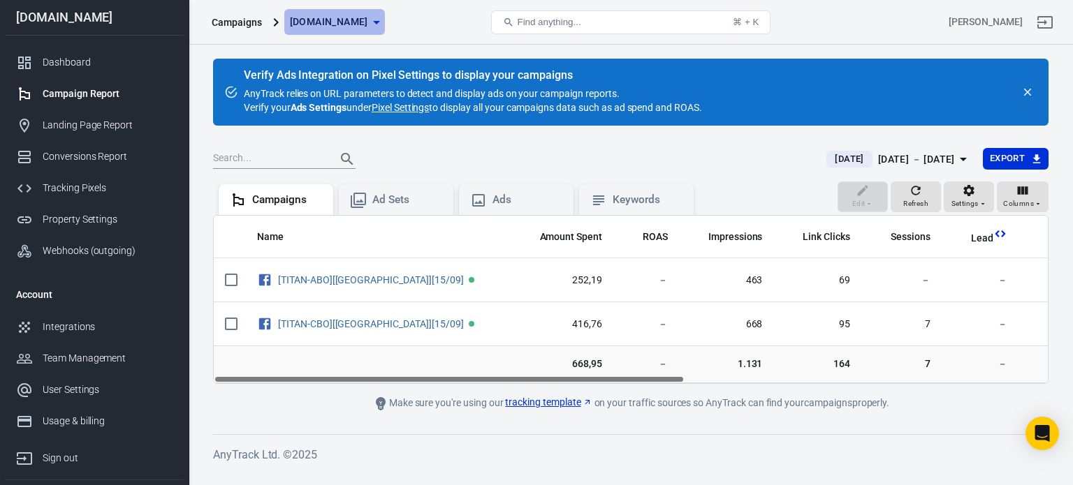
click at [341, 24] on span "[DOMAIN_NAME]" at bounding box center [329, 21] width 78 height 17
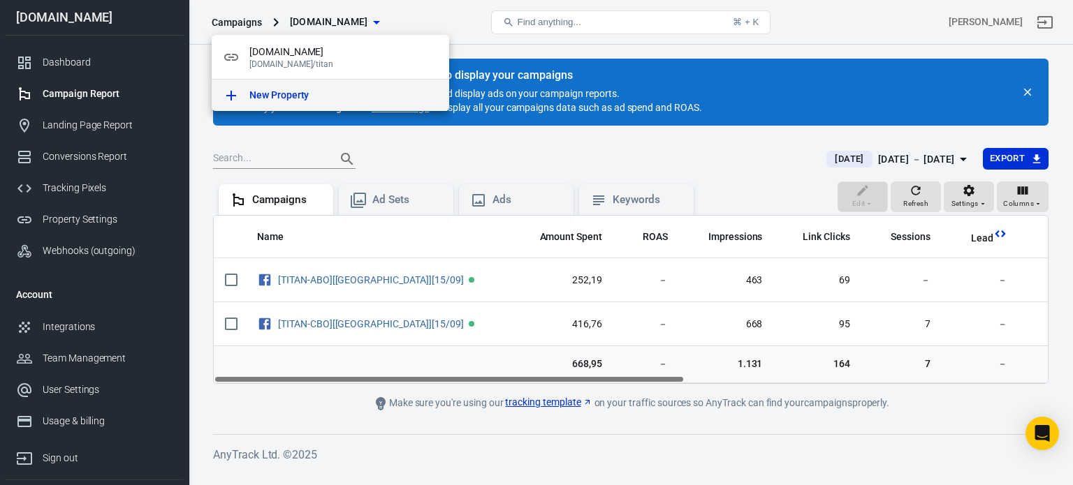
click at [289, 99] on p "New Property" at bounding box center [278, 95] width 59 height 15
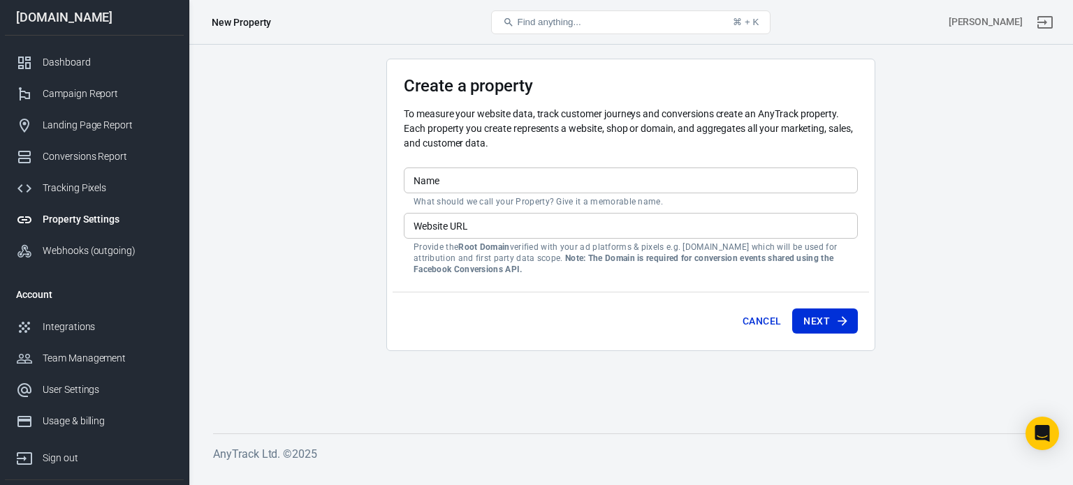
click at [492, 258] on p "Provide the Root Domain verified with your ad platforms & pixels e.g. example.c…" at bounding box center [631, 259] width 434 height 34
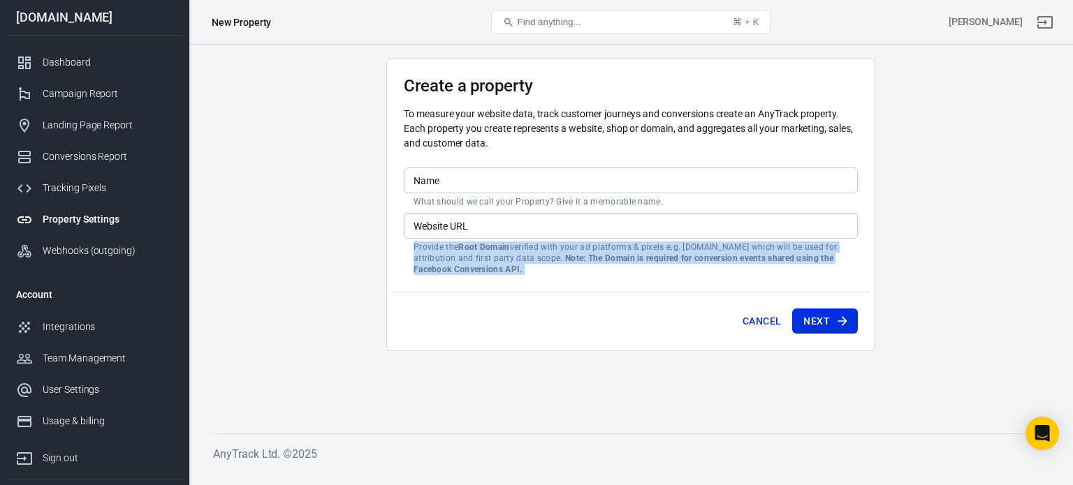
click at [492, 258] on p "Provide the Root Domain verified with your ad platforms & pixels e.g. example.c…" at bounding box center [631, 259] width 434 height 34
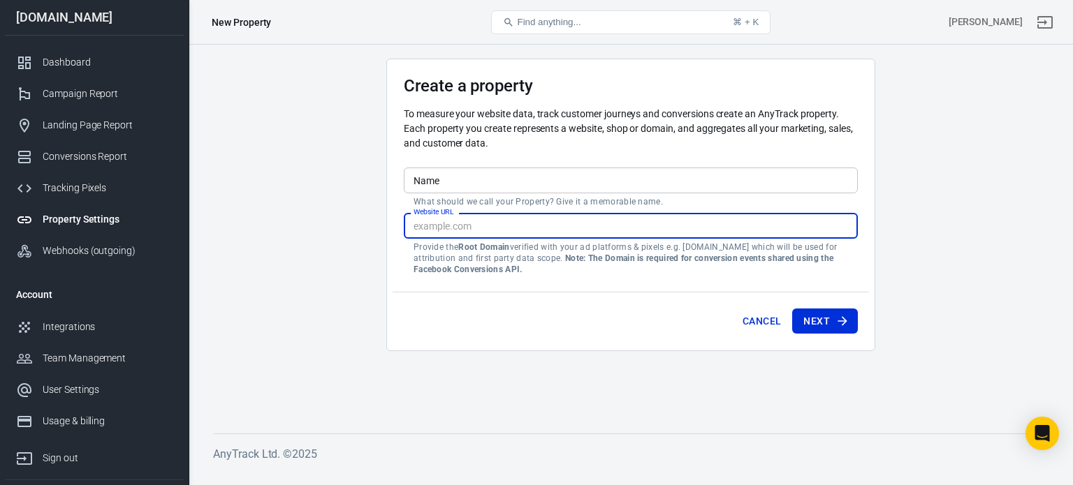
click at [506, 217] on input "Website URL" at bounding box center [631, 226] width 454 height 26
type input "[DOMAIN_NAME]"
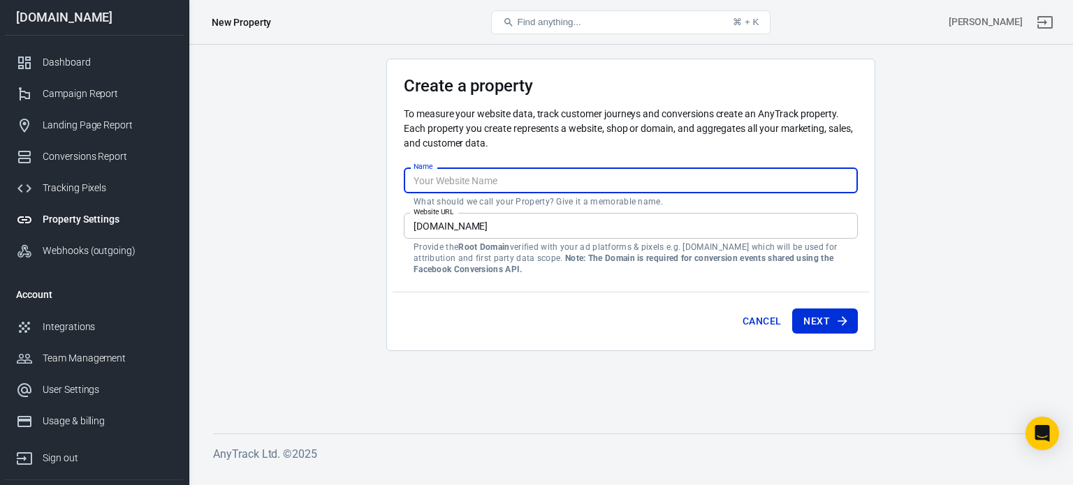
click at [478, 173] on input "Name" at bounding box center [631, 181] width 454 height 26
type input "facebook"
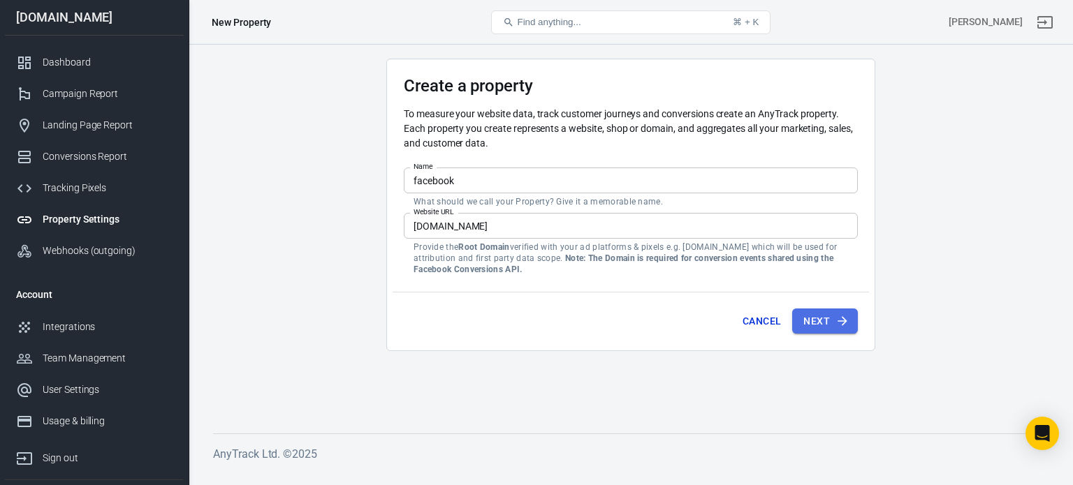
click at [819, 325] on button "Next" at bounding box center [825, 322] width 66 height 26
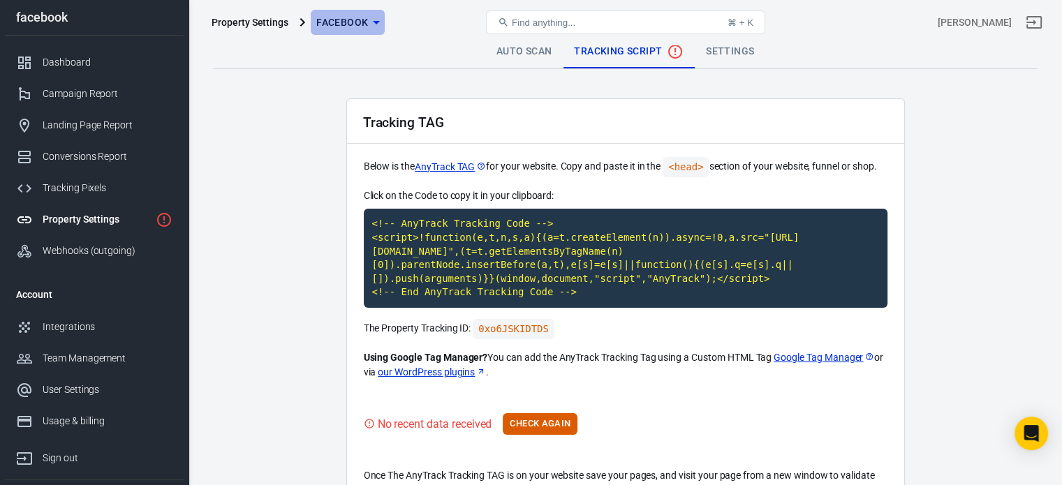
click at [368, 24] on icon "button" at bounding box center [376, 22] width 17 height 17
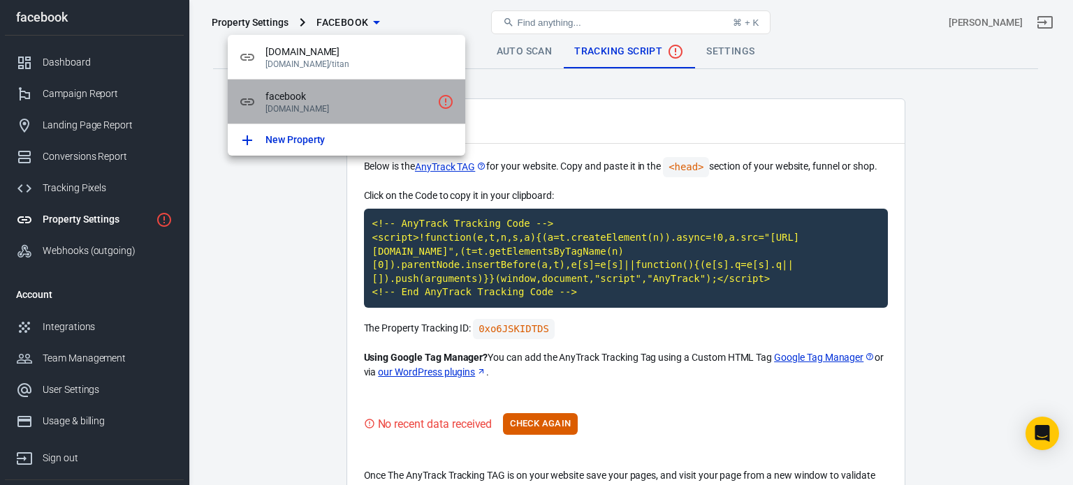
click at [349, 101] on span "facebook" at bounding box center [348, 96] width 166 height 15
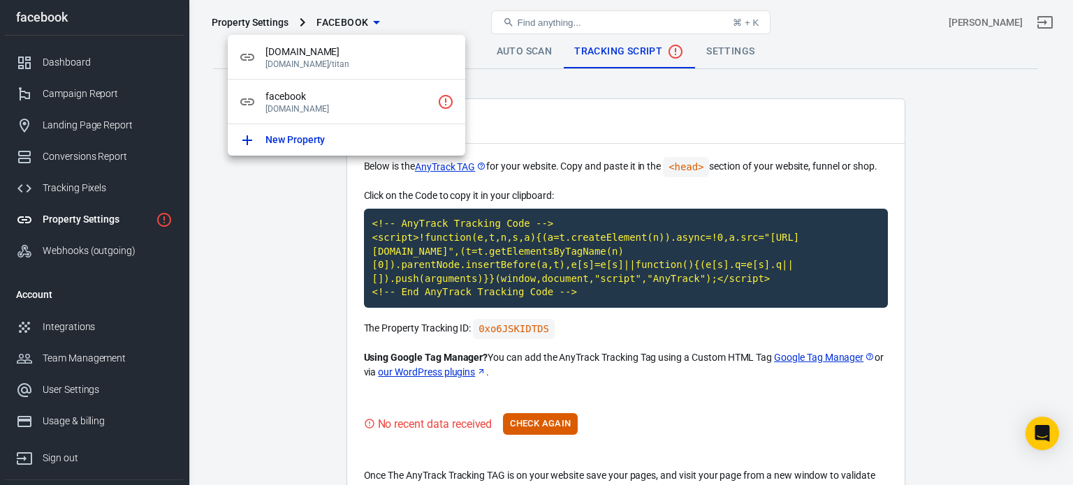
click at [191, 432] on div at bounding box center [536, 242] width 1073 height 485
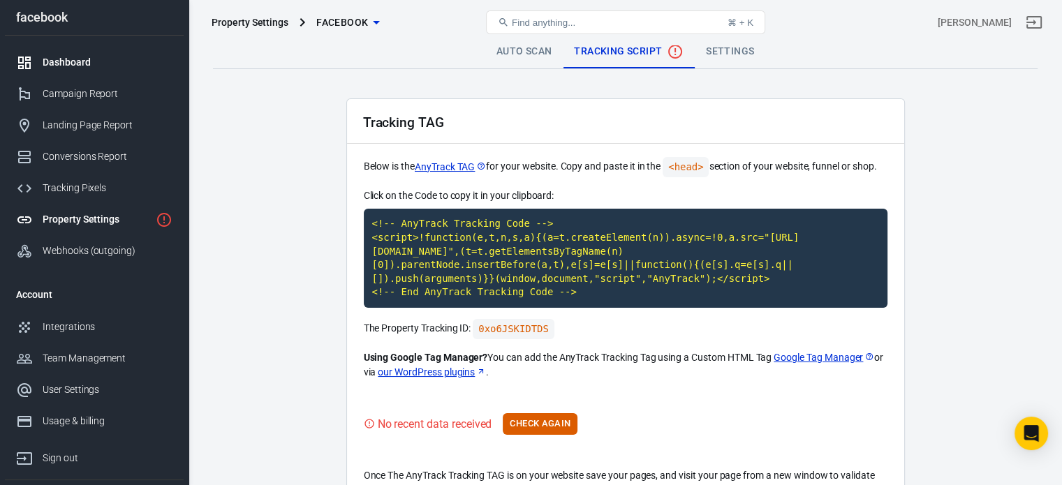
click at [70, 61] on div "Dashboard" at bounding box center [108, 62] width 130 height 15
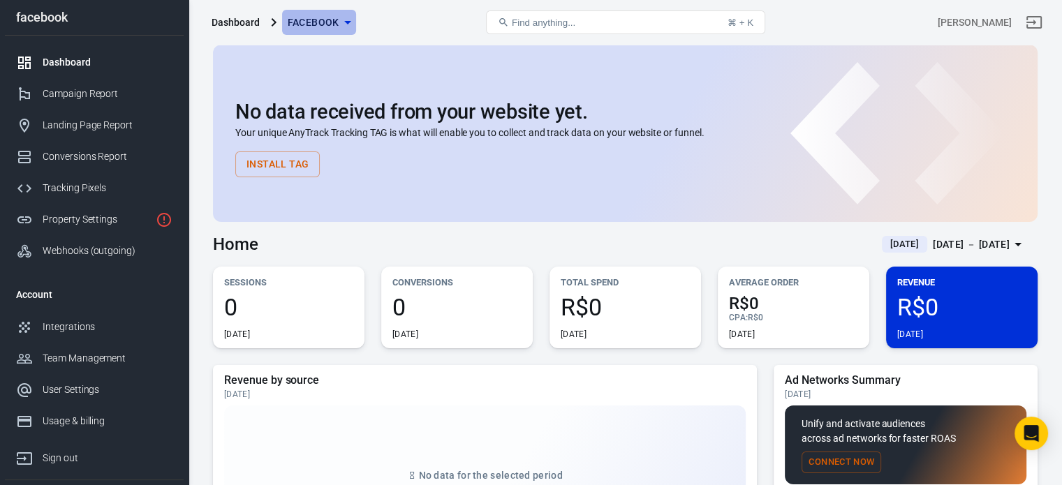
click at [321, 17] on span "facebook" at bounding box center [314, 22] width 52 height 17
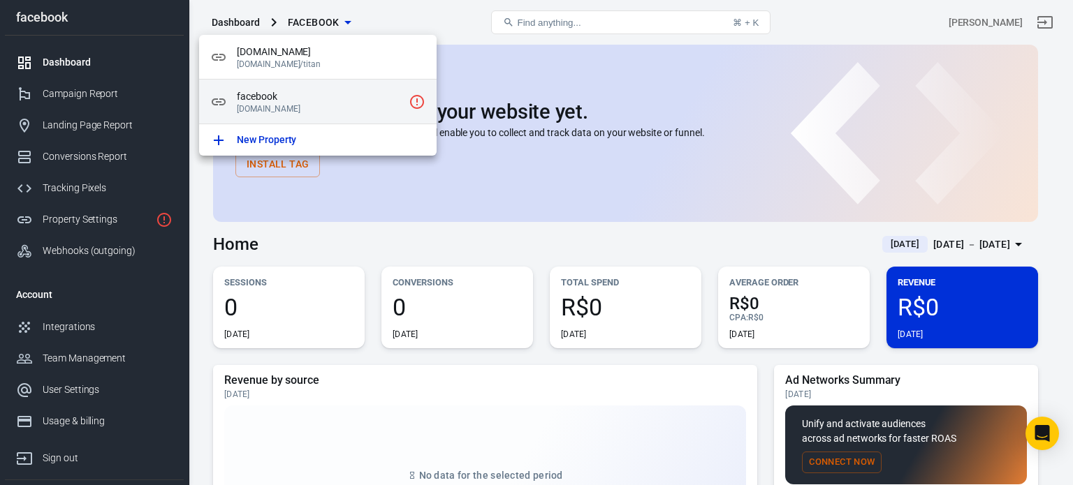
click at [399, 100] on span "facebook" at bounding box center [320, 96] width 166 height 15
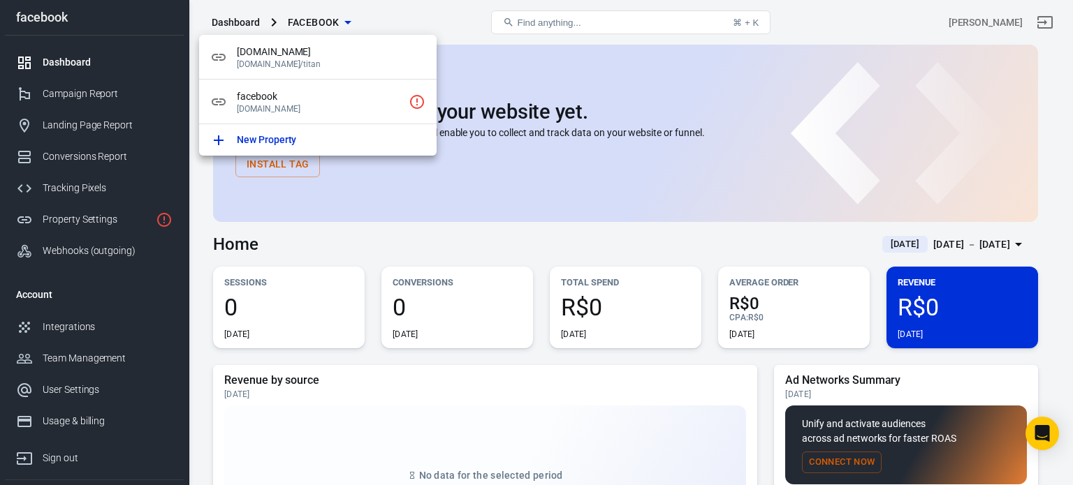
click at [190, 425] on div at bounding box center [536, 242] width 1073 height 485
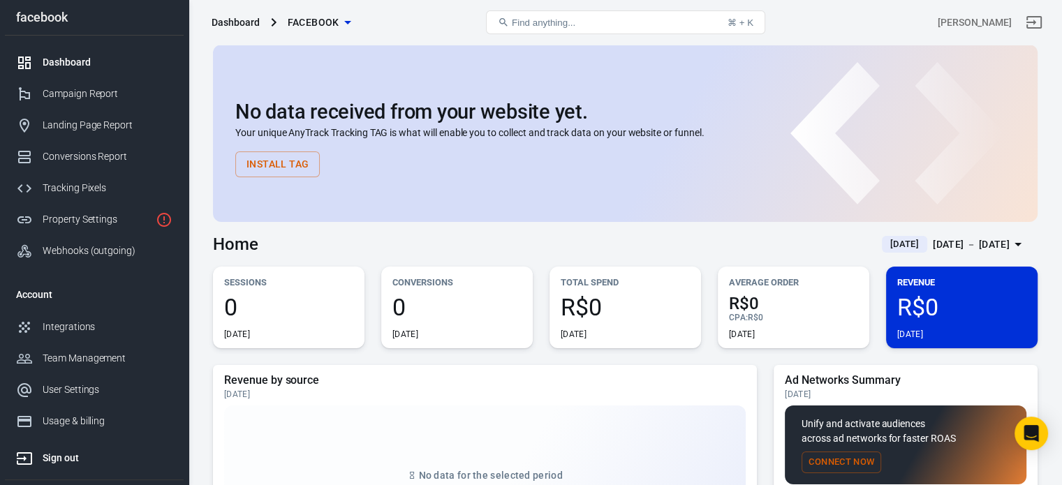
click at [129, 448] on link "Sign out" at bounding box center [94, 455] width 179 height 37
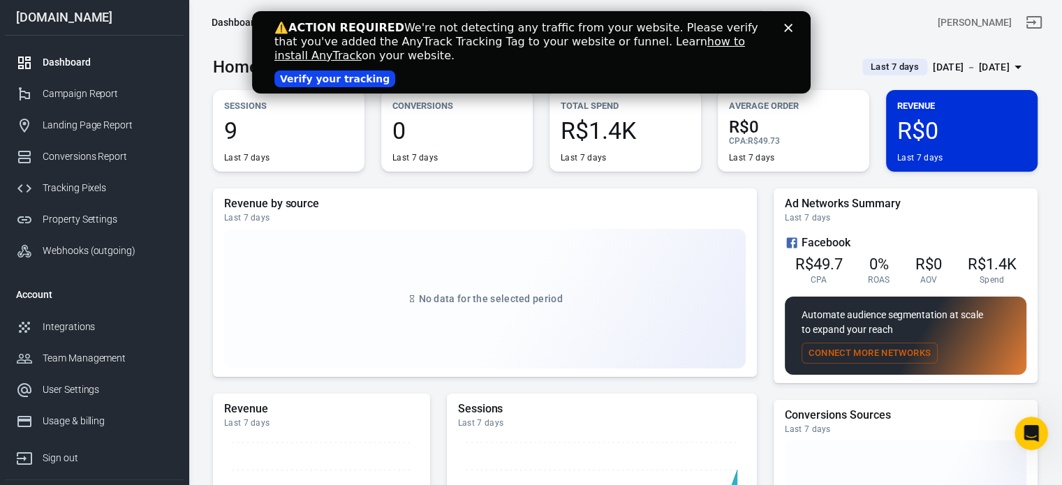
click at [796, 29] on div "Close" at bounding box center [791, 28] width 14 height 8
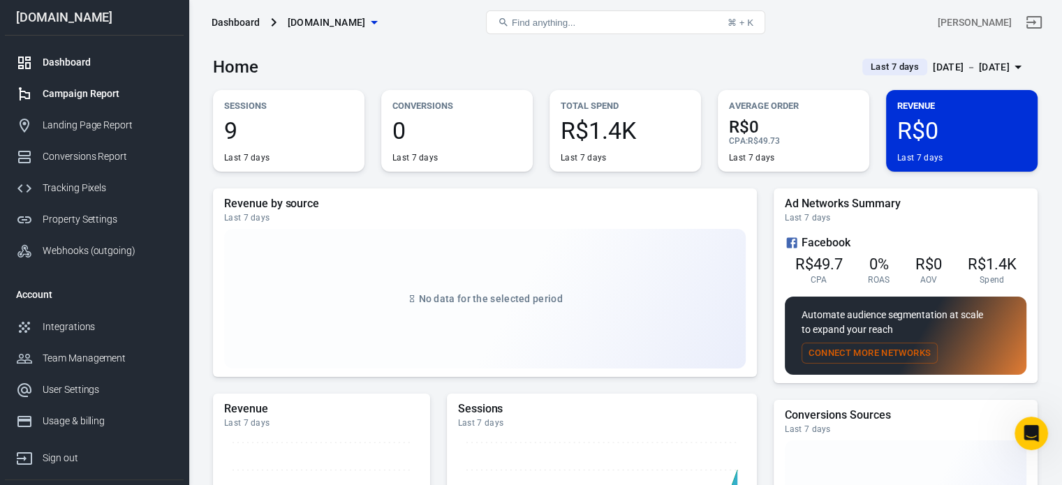
click at [103, 91] on div "Campaign Report" at bounding box center [108, 94] width 130 height 15
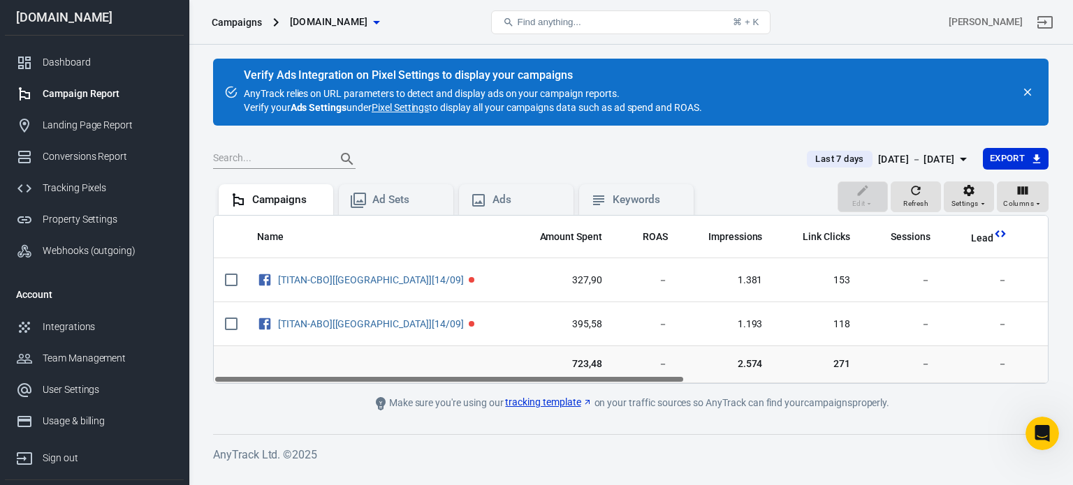
click at [368, 28] on icon "button" at bounding box center [376, 22] width 17 height 17
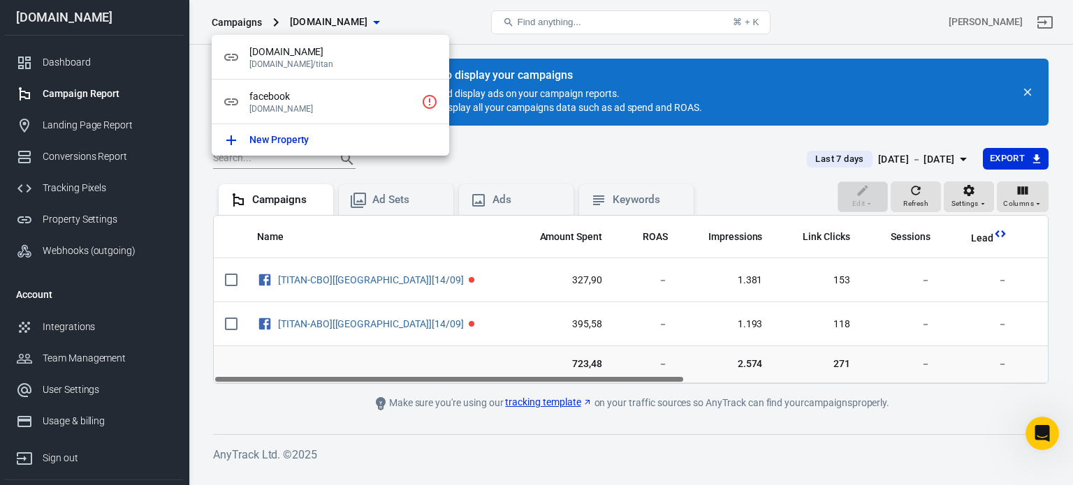
click at [536, 402] on div at bounding box center [536, 242] width 1073 height 485
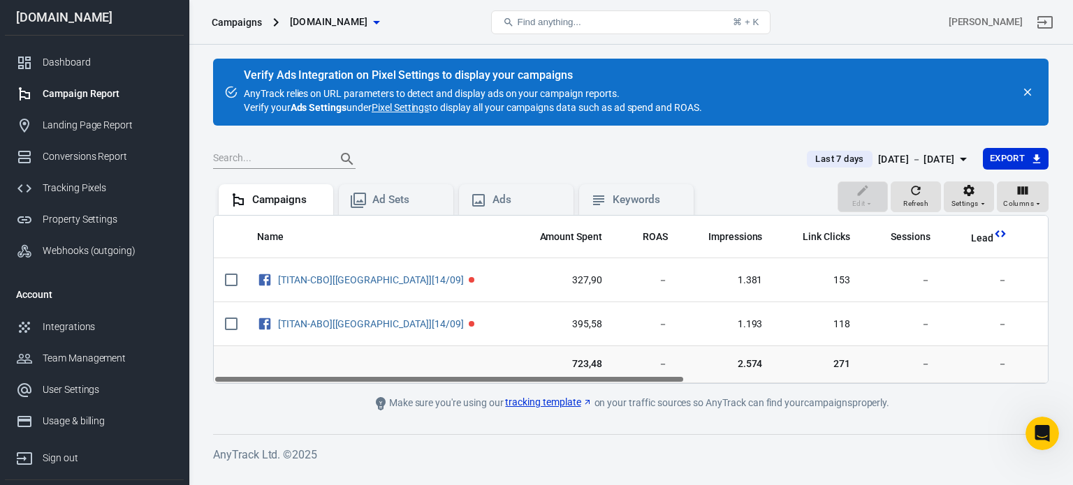
click at [536, 402] on link "tracking template" at bounding box center [548, 402] width 87 height 15
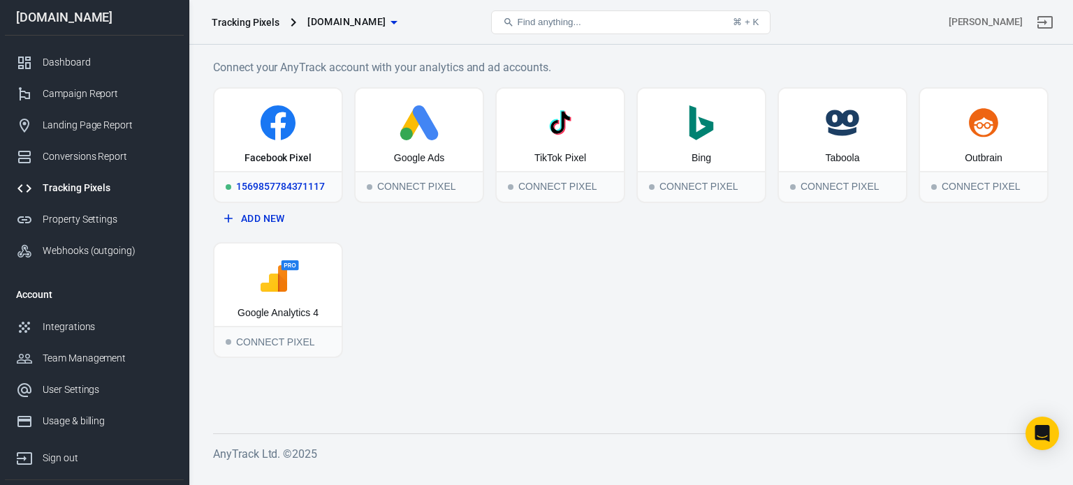
click at [310, 194] on div "1569857784371117" at bounding box center [277, 186] width 127 height 31
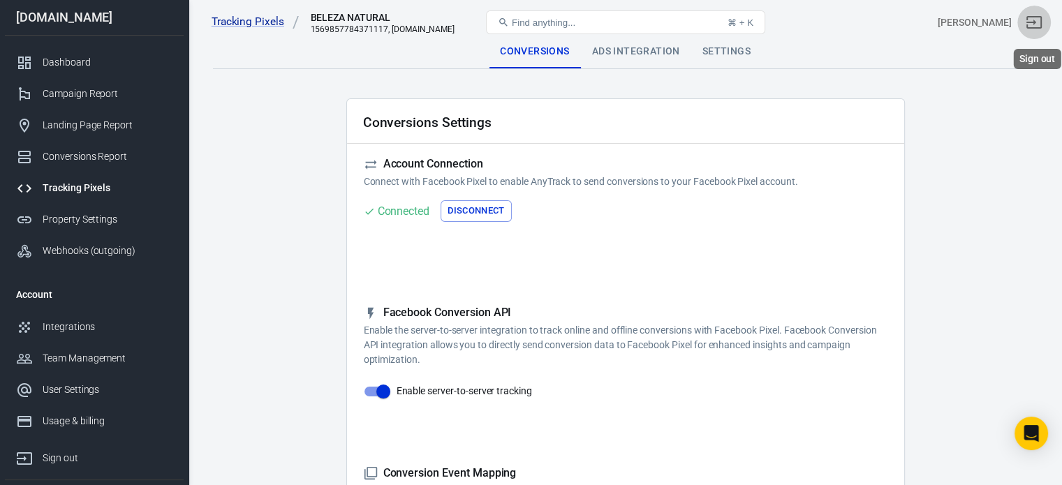
click at [1043, 29] on icon "Sign out" at bounding box center [1034, 22] width 17 height 17
